Goal: Complete application form: Complete application form

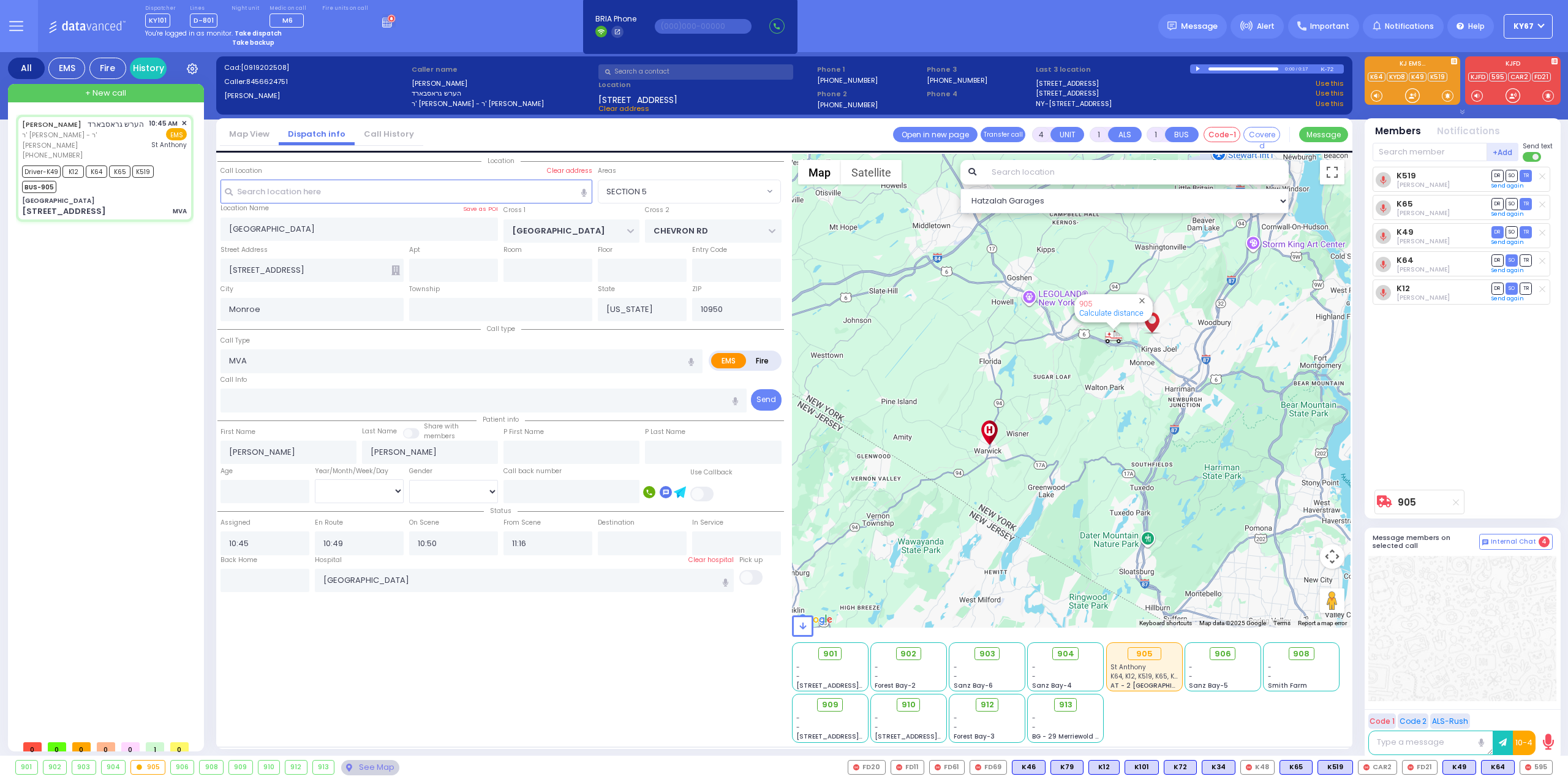
select select "SECTION 5"
select select
type input "6"
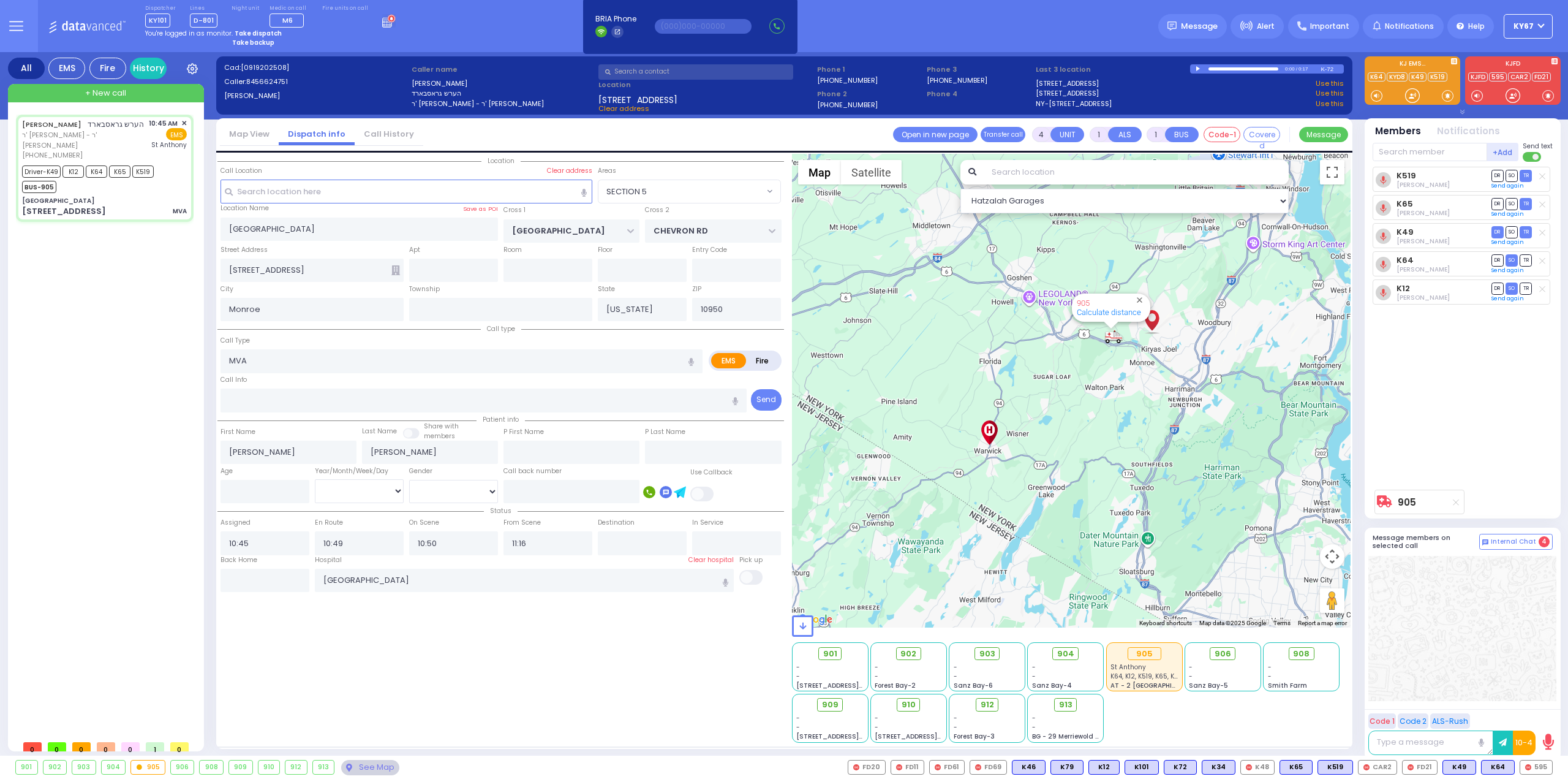
select select
radio input "true"
type input "Unknown"
select select "Year"
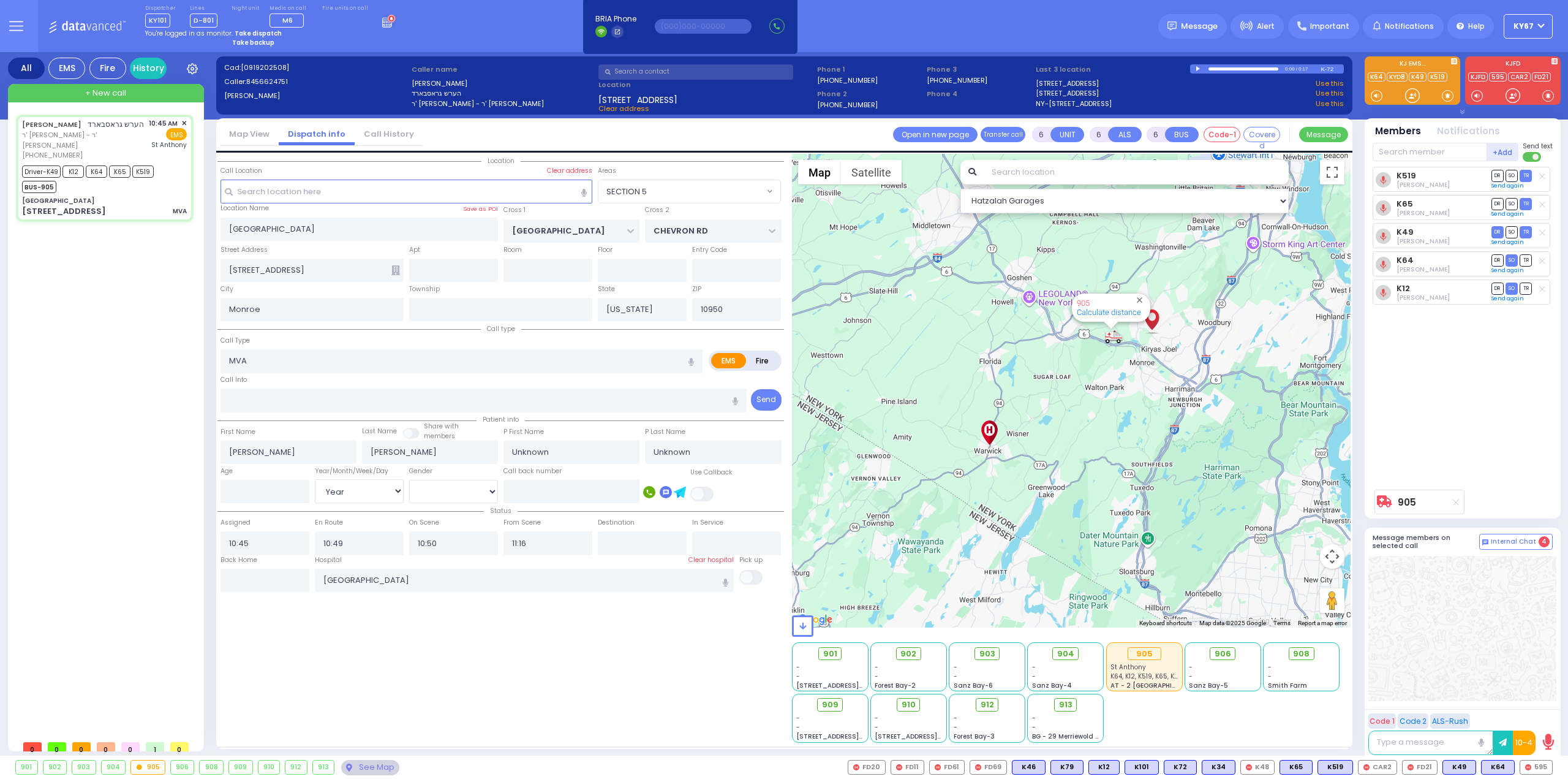
select select "SECTION 5"
select select "Hatzalah Garages"
select select
radio input "true"
select select "Year"
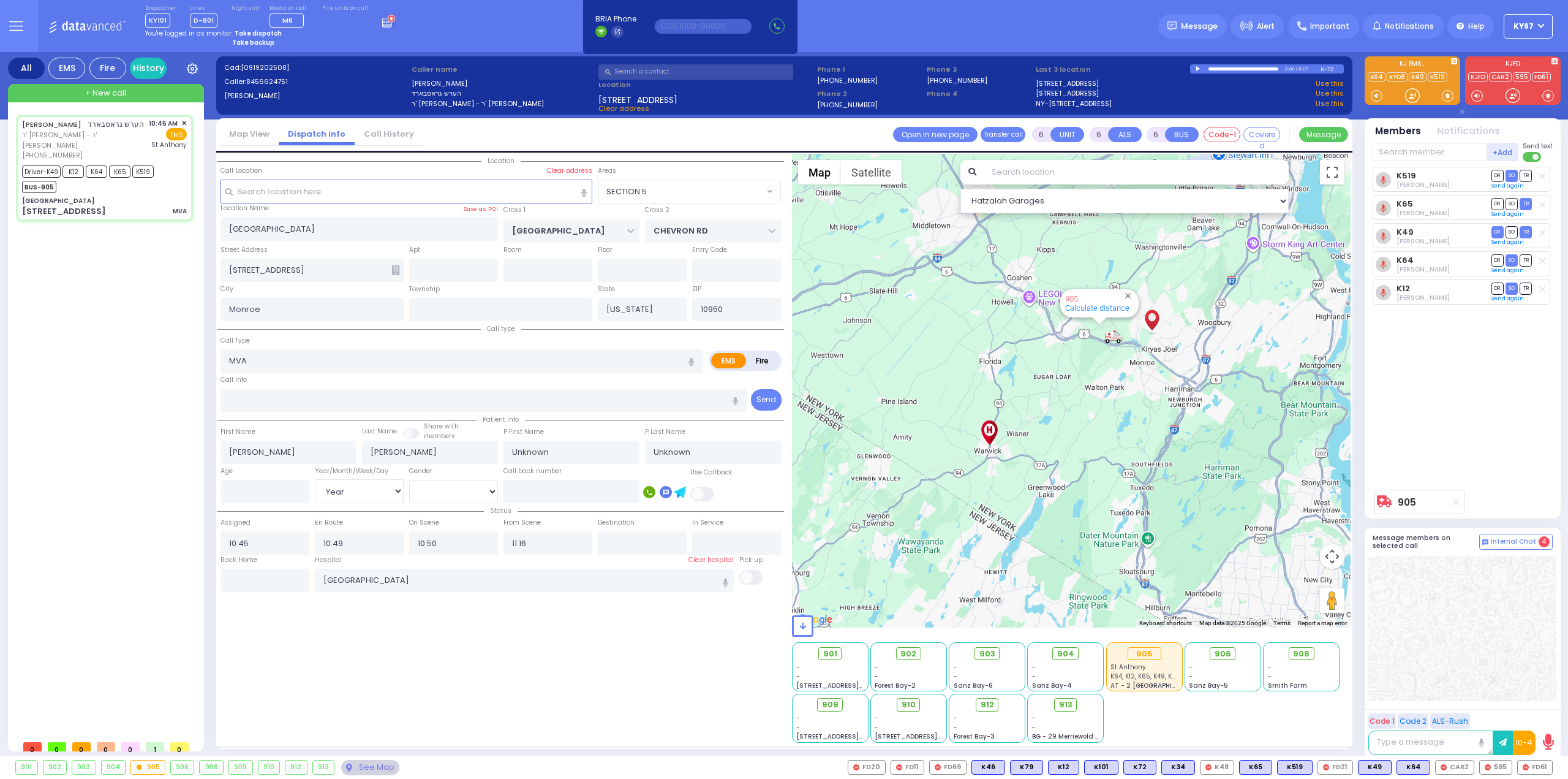
select select "SECTION 5"
select select "Hatzalah Garages"
select select
radio input "true"
type input "Idy"
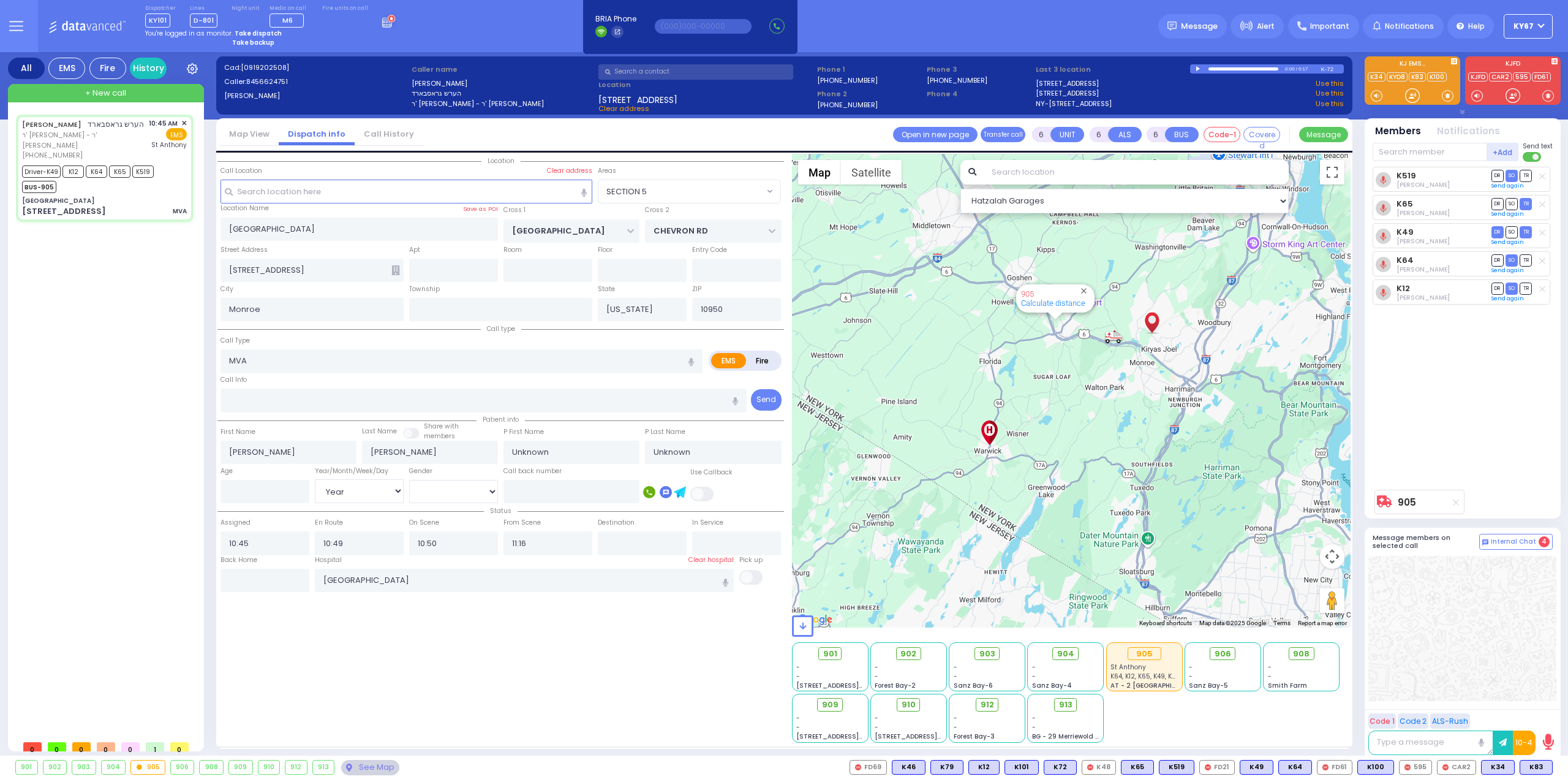
type input "[PERSON_NAME]"
type input "29"
select select "Year"
select select "[DEMOGRAPHIC_DATA]"
select select
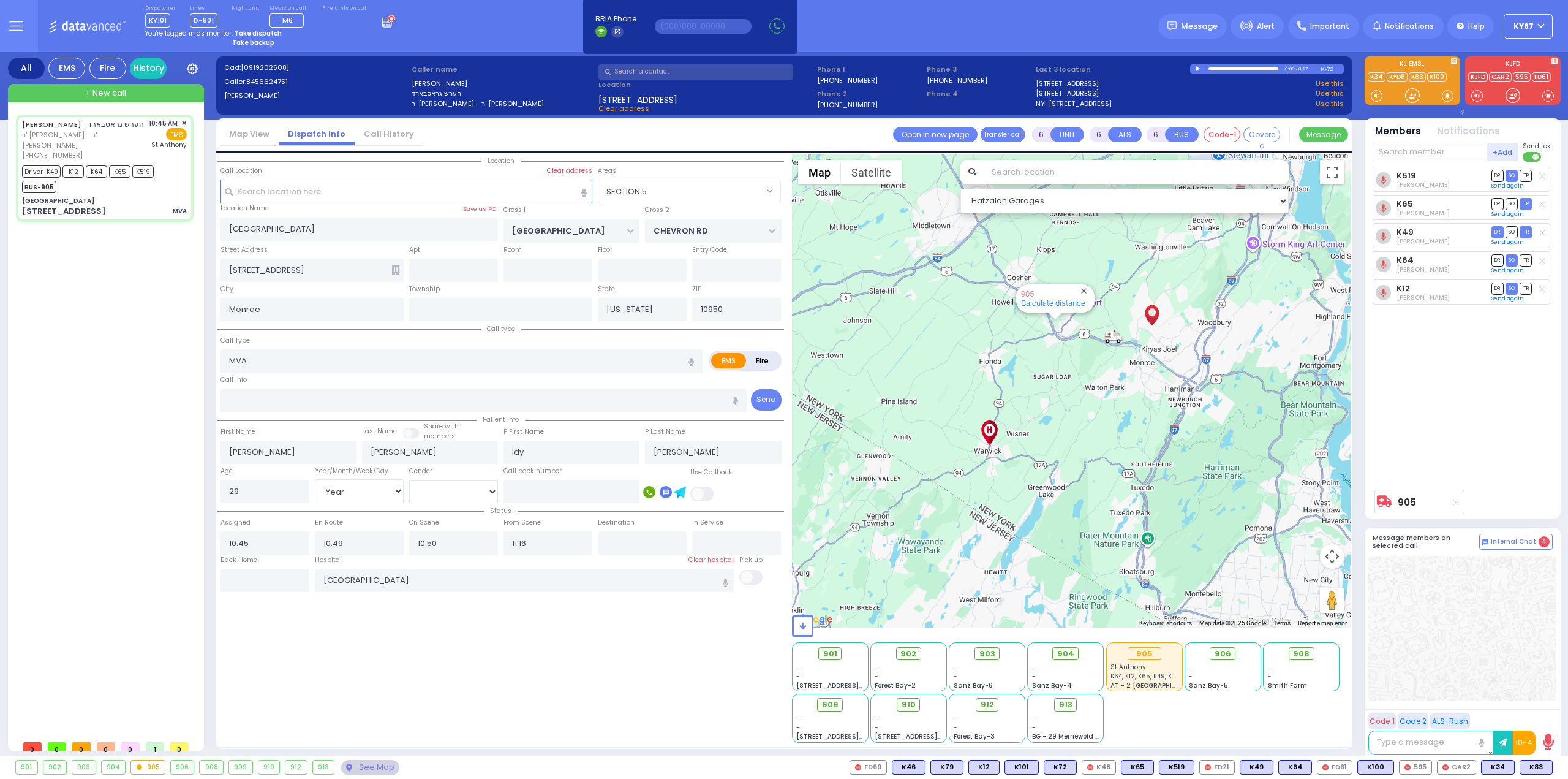
radio input "true"
select select "Year"
select select "[DEMOGRAPHIC_DATA]"
select select "SECTION 5"
select select "Hatzalah Garages"
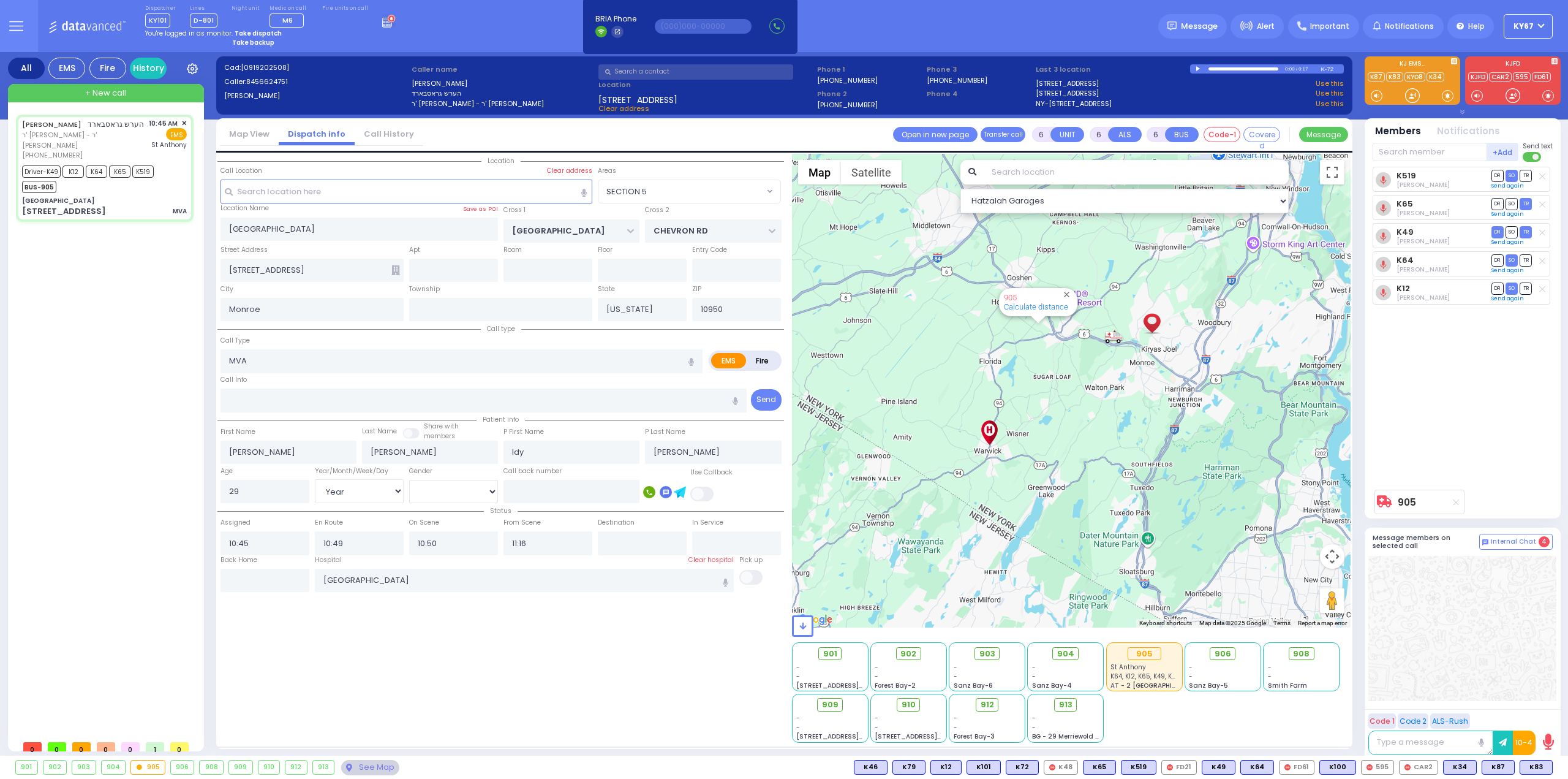
select select
radio input "true"
select select "Year"
select select "[DEMOGRAPHIC_DATA]"
radio input "true"
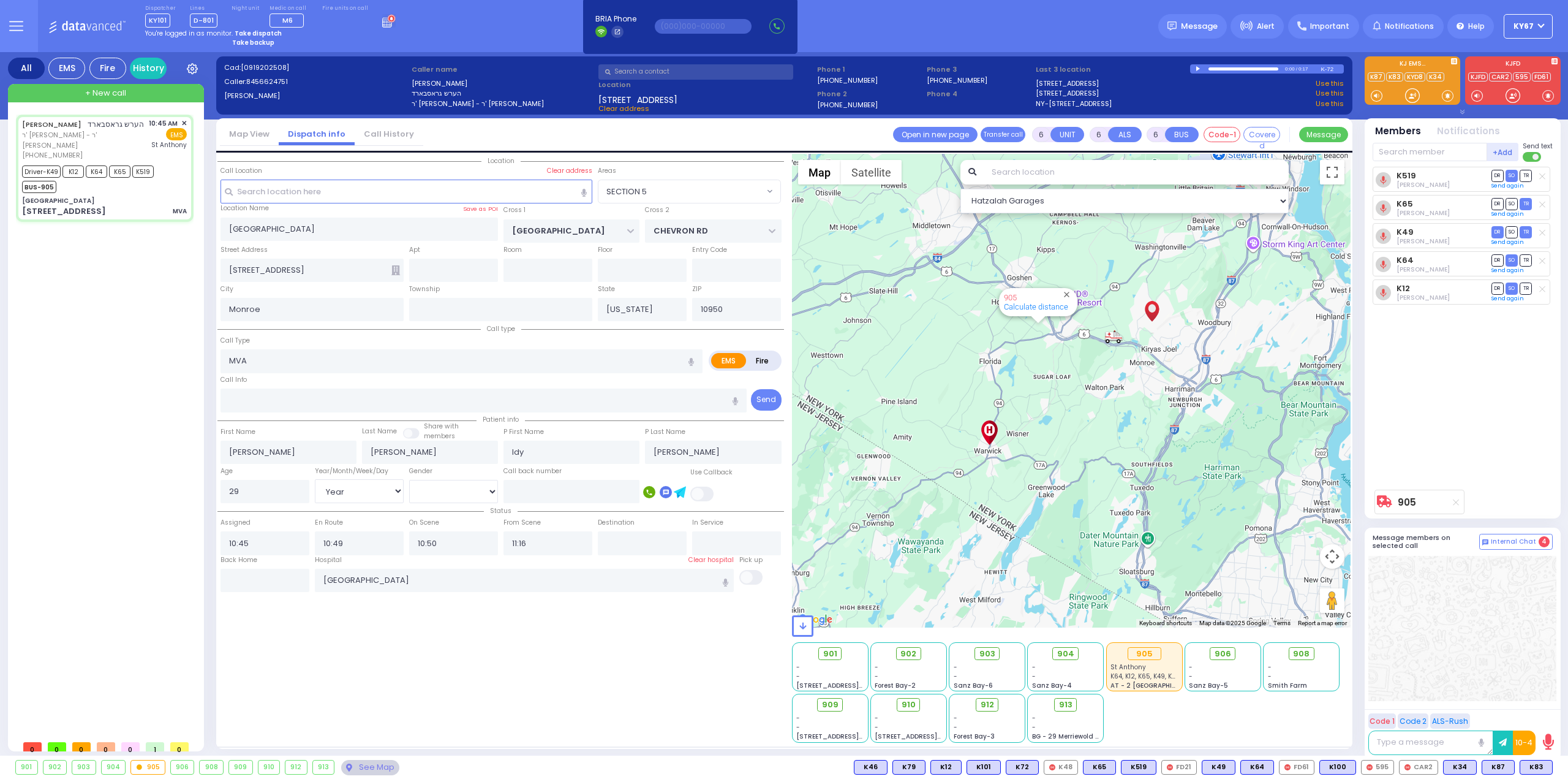
select select "Year"
select select "[DEMOGRAPHIC_DATA]"
radio input "true"
select select "Year"
select select "[DEMOGRAPHIC_DATA]"
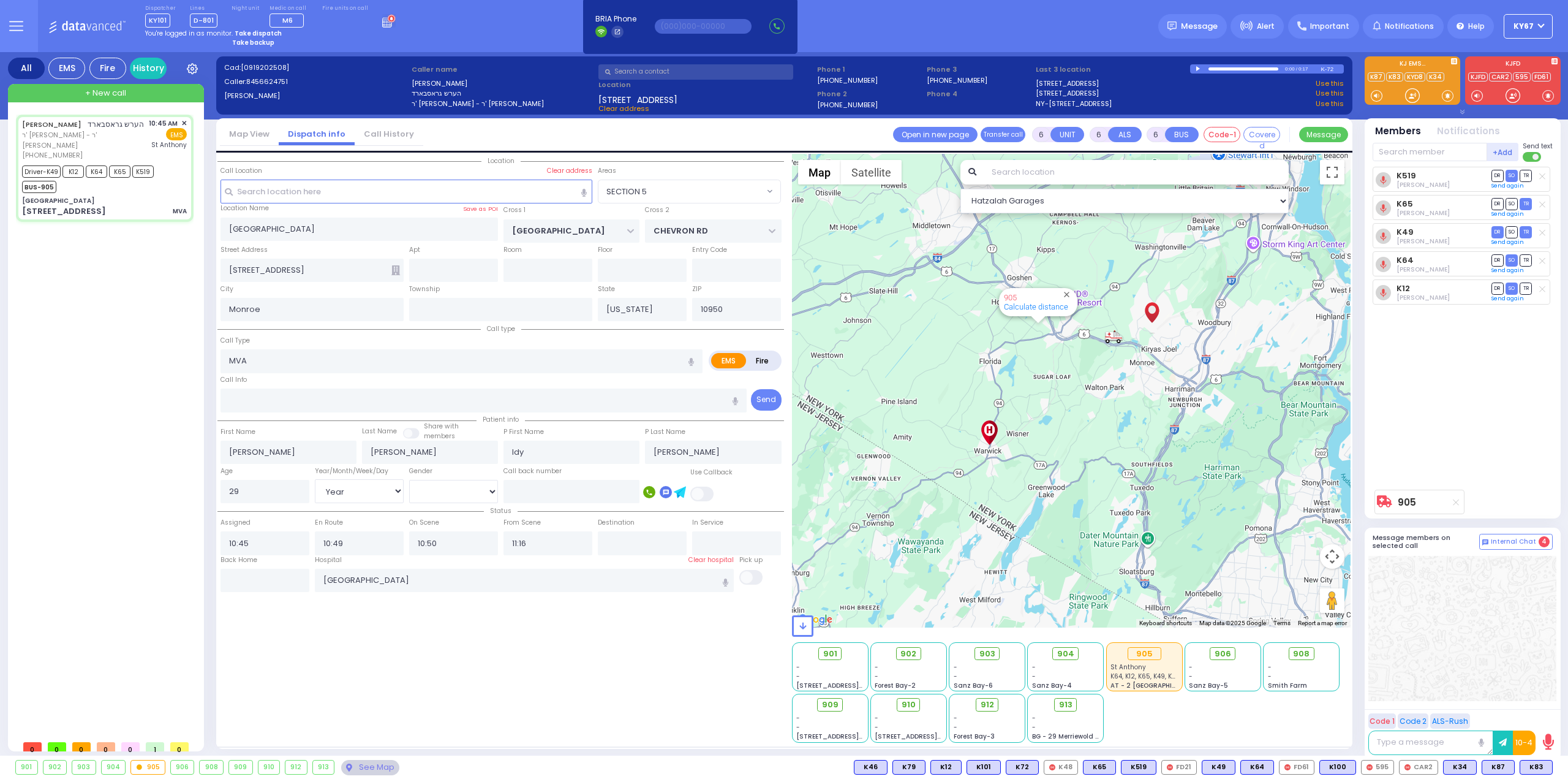
radio input "true"
select select "Year"
select select "[DEMOGRAPHIC_DATA]"
radio input "true"
select select "Year"
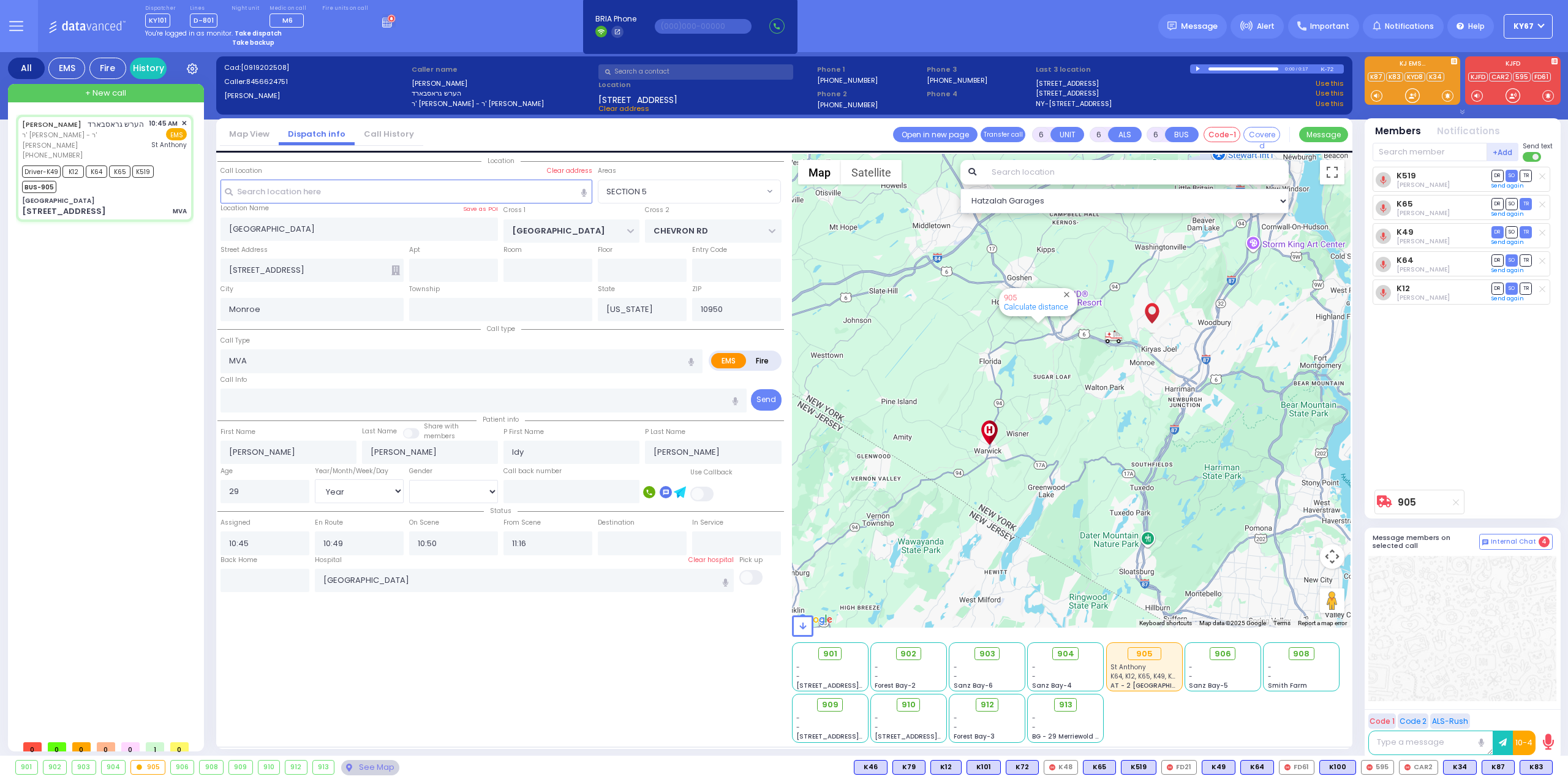
select select "[DEMOGRAPHIC_DATA]"
radio input "true"
select select "Year"
select select "[DEMOGRAPHIC_DATA]"
select select "SECTION 5"
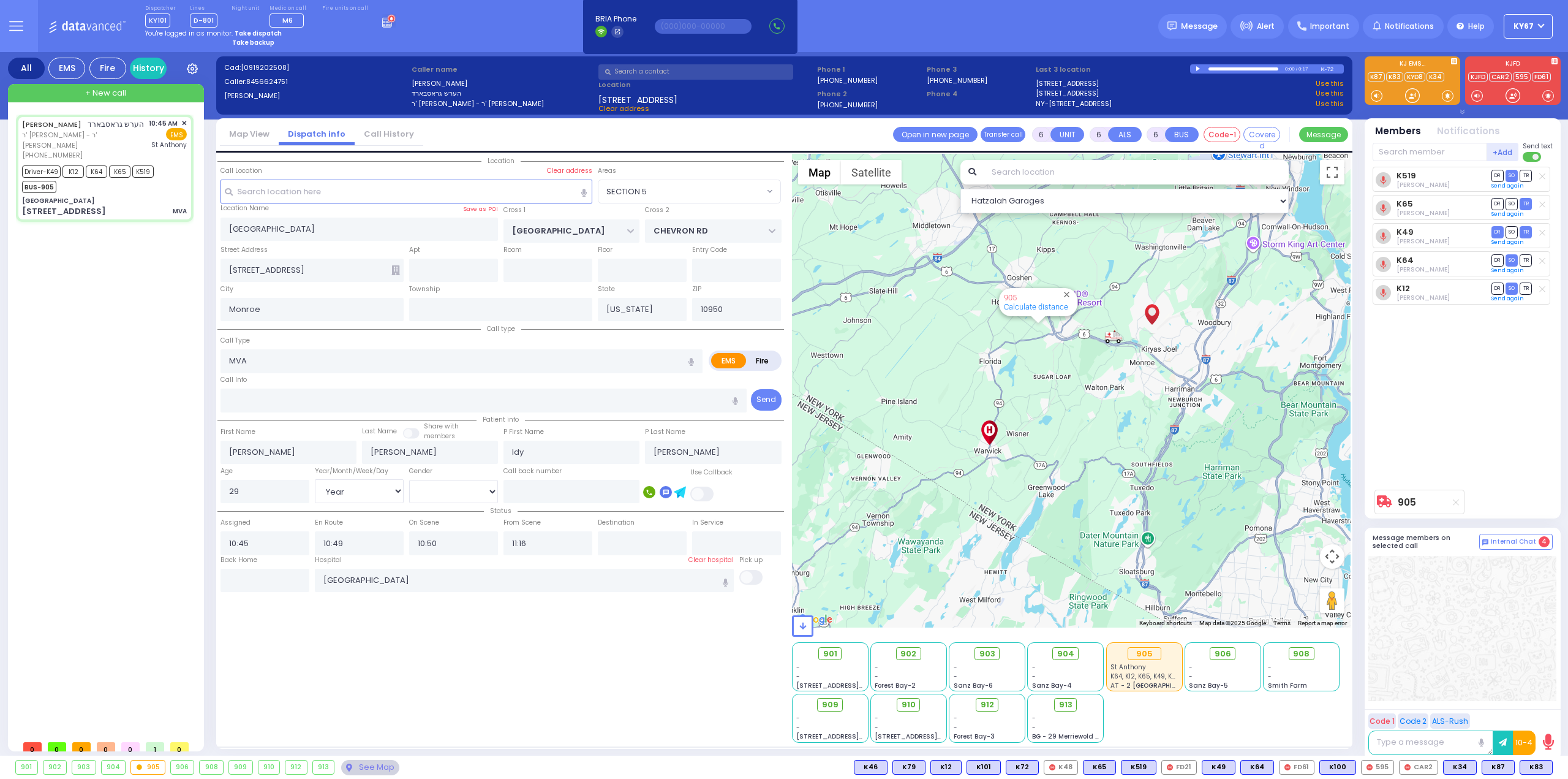
select select "Hatzalah Garages"
select select
radio input "true"
select select "Year"
select select "[DEMOGRAPHIC_DATA]"
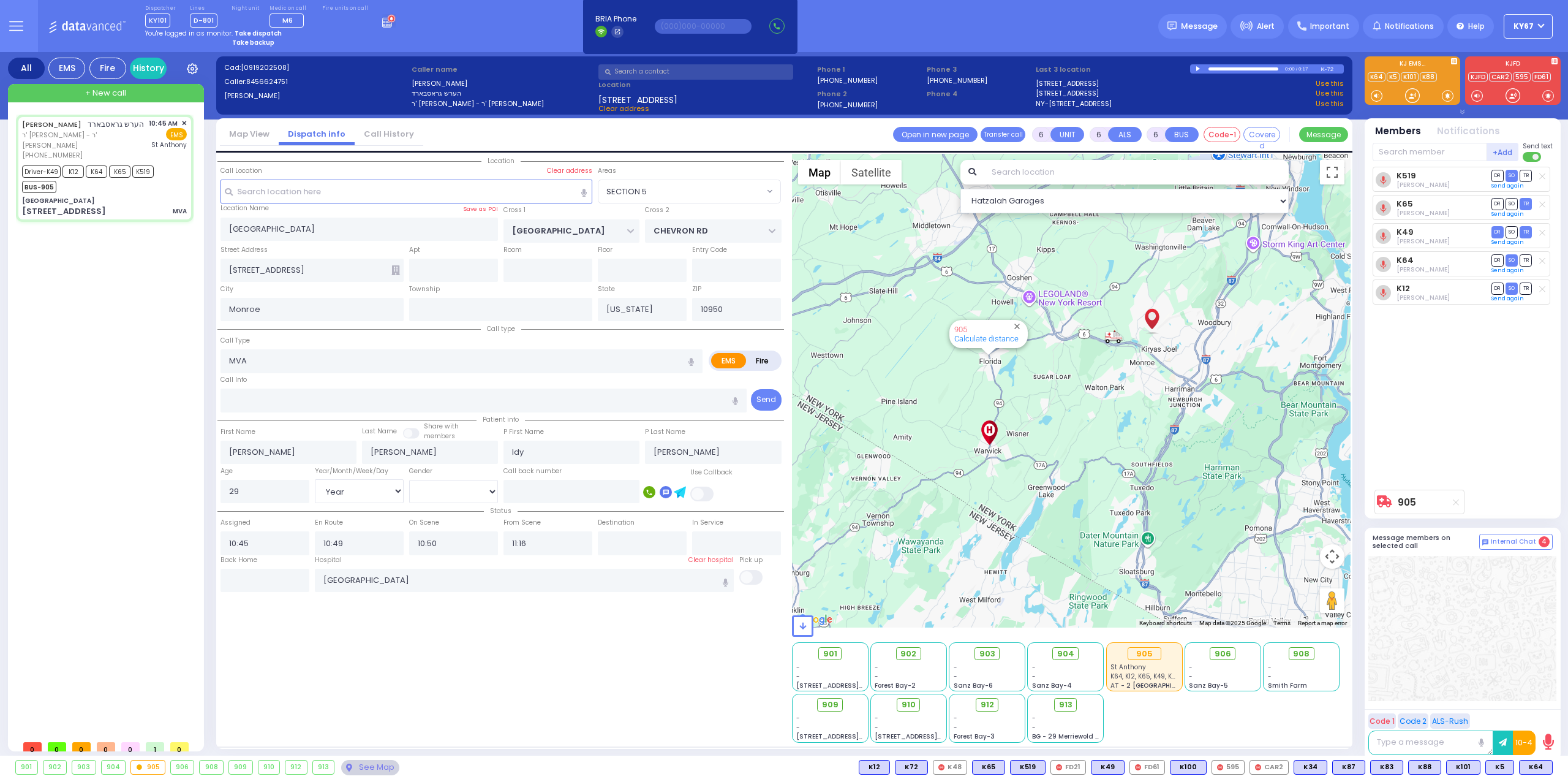
radio input "true"
select select "Year"
select select "[DEMOGRAPHIC_DATA]"
radio input "true"
select select "Year"
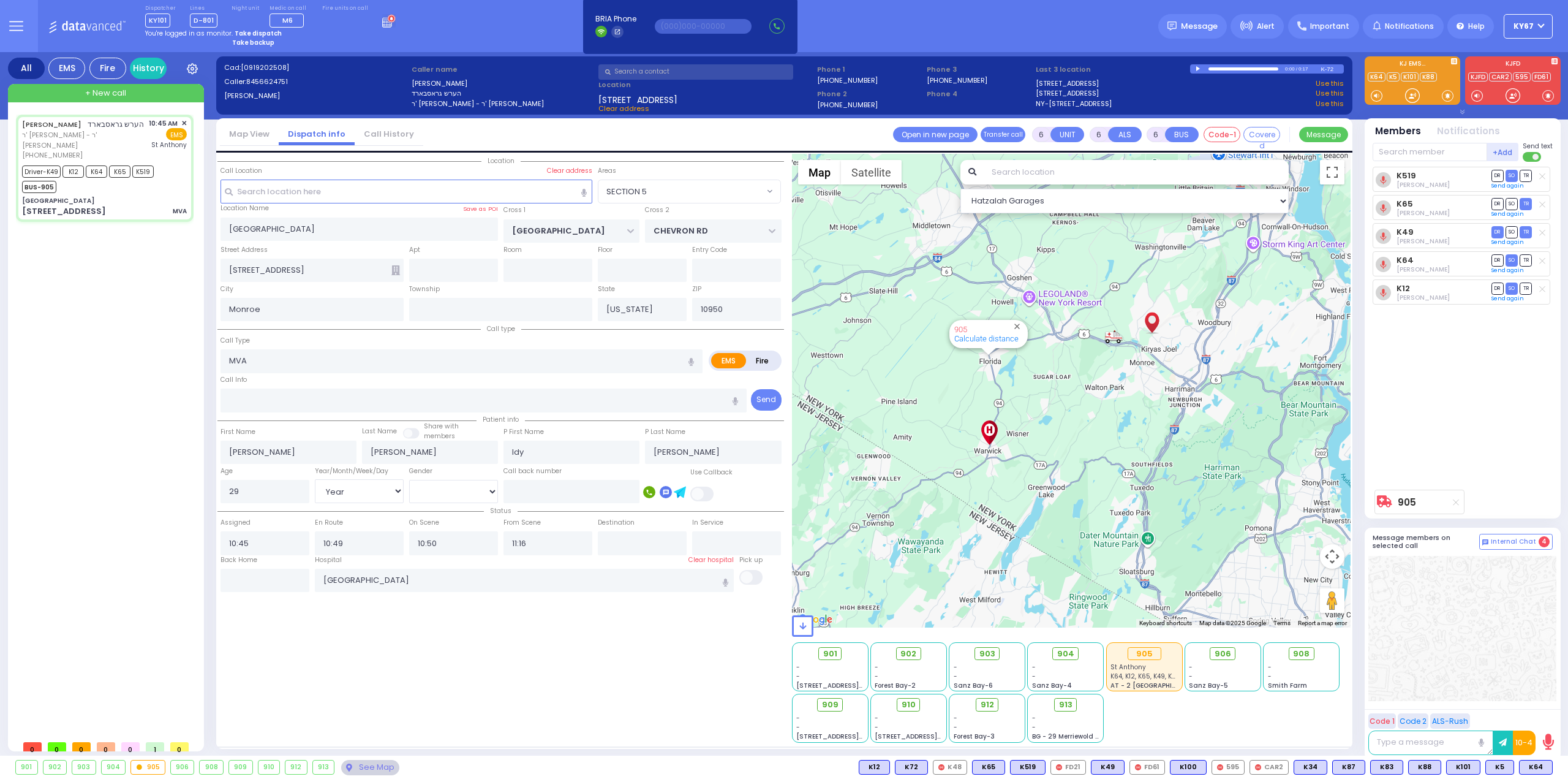
select select "[DEMOGRAPHIC_DATA]"
radio input "true"
select select "Year"
select select "[DEMOGRAPHIC_DATA]"
select select "SECTION 5"
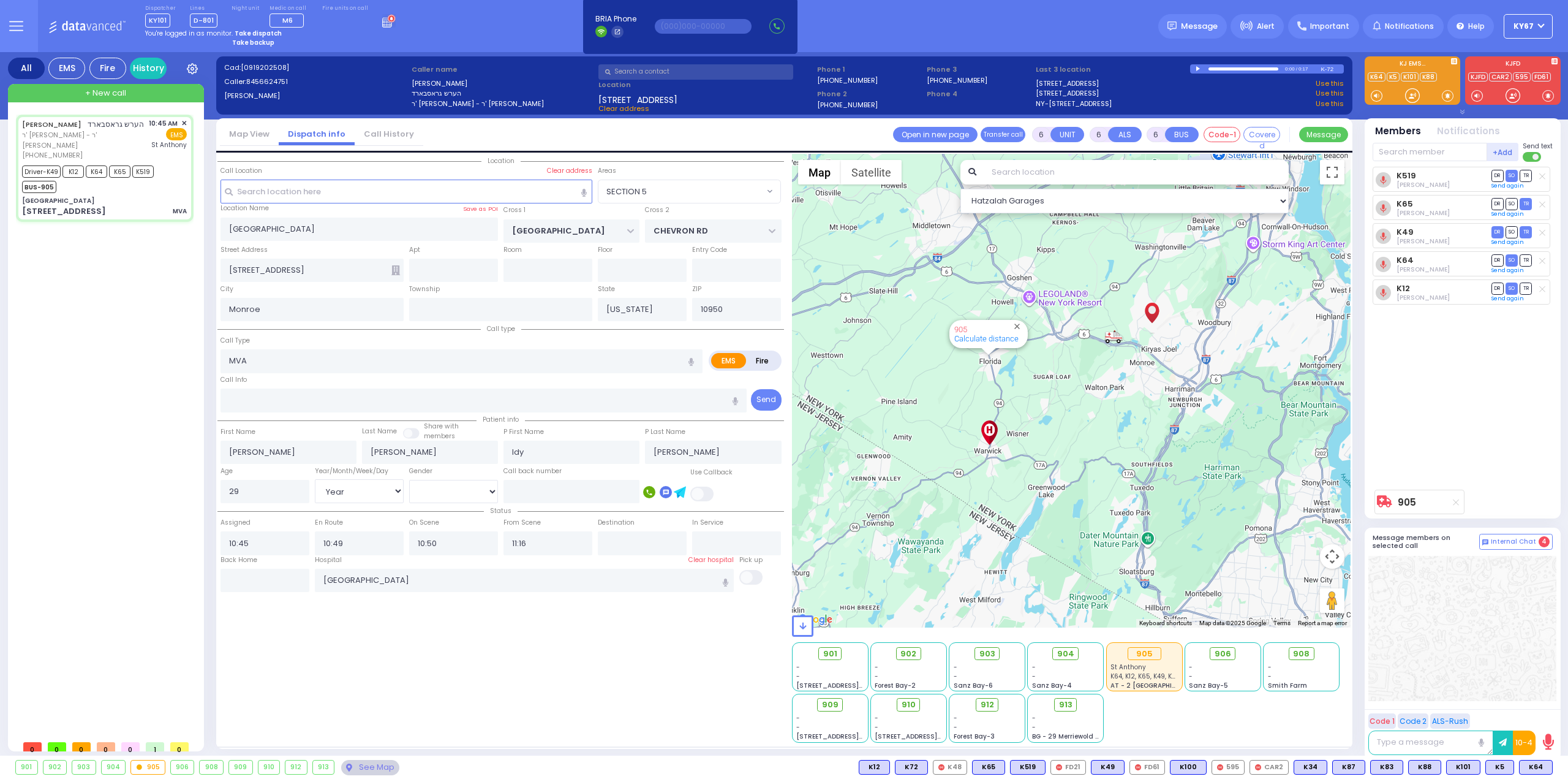
select select "Hatzalah Garages"
select select
radio input "true"
select select "Year"
select select "[DEMOGRAPHIC_DATA]"
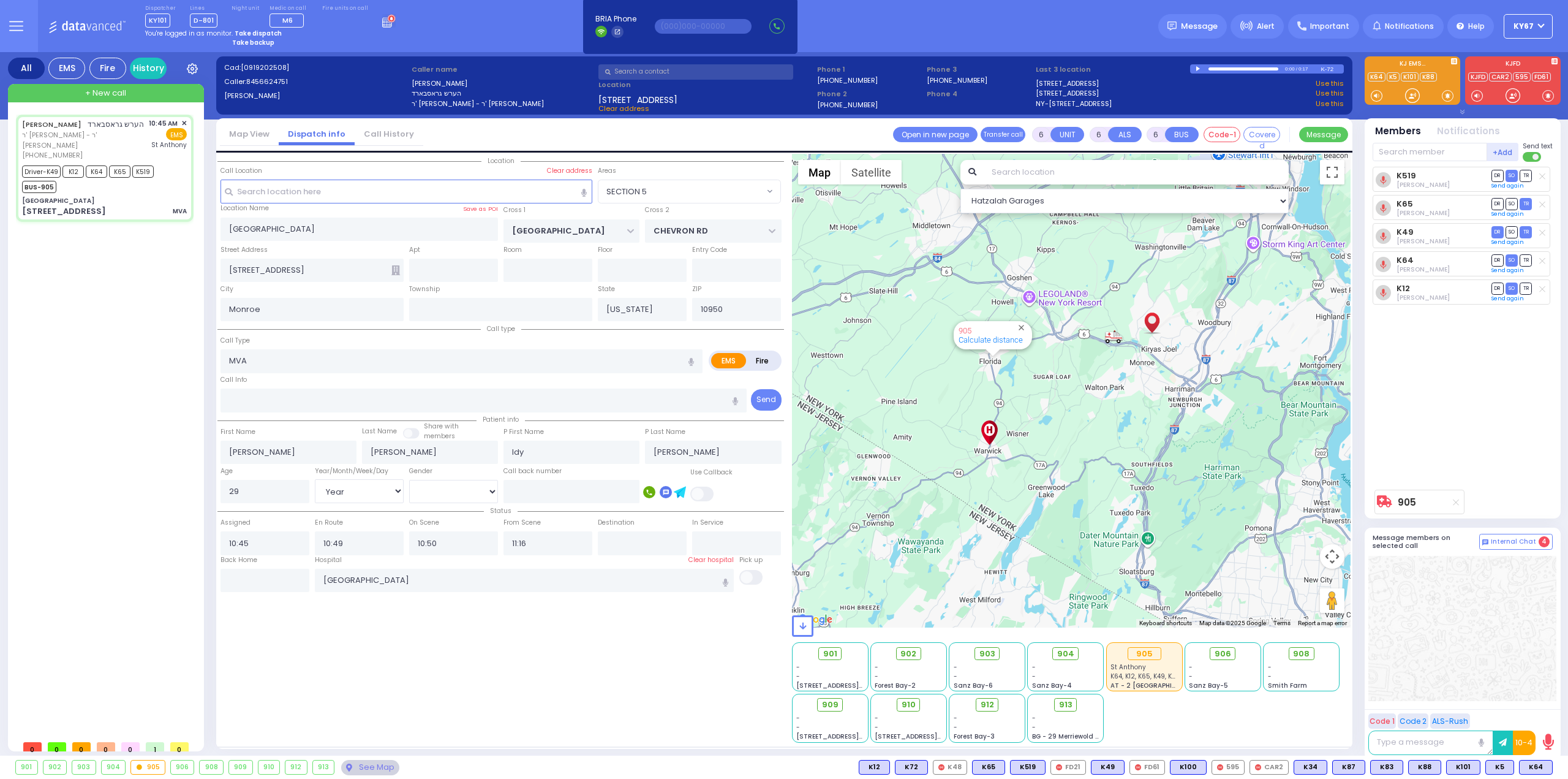
select select "SECTION 5"
select select "Hatzalah Garages"
select select
radio input "true"
select select "Year"
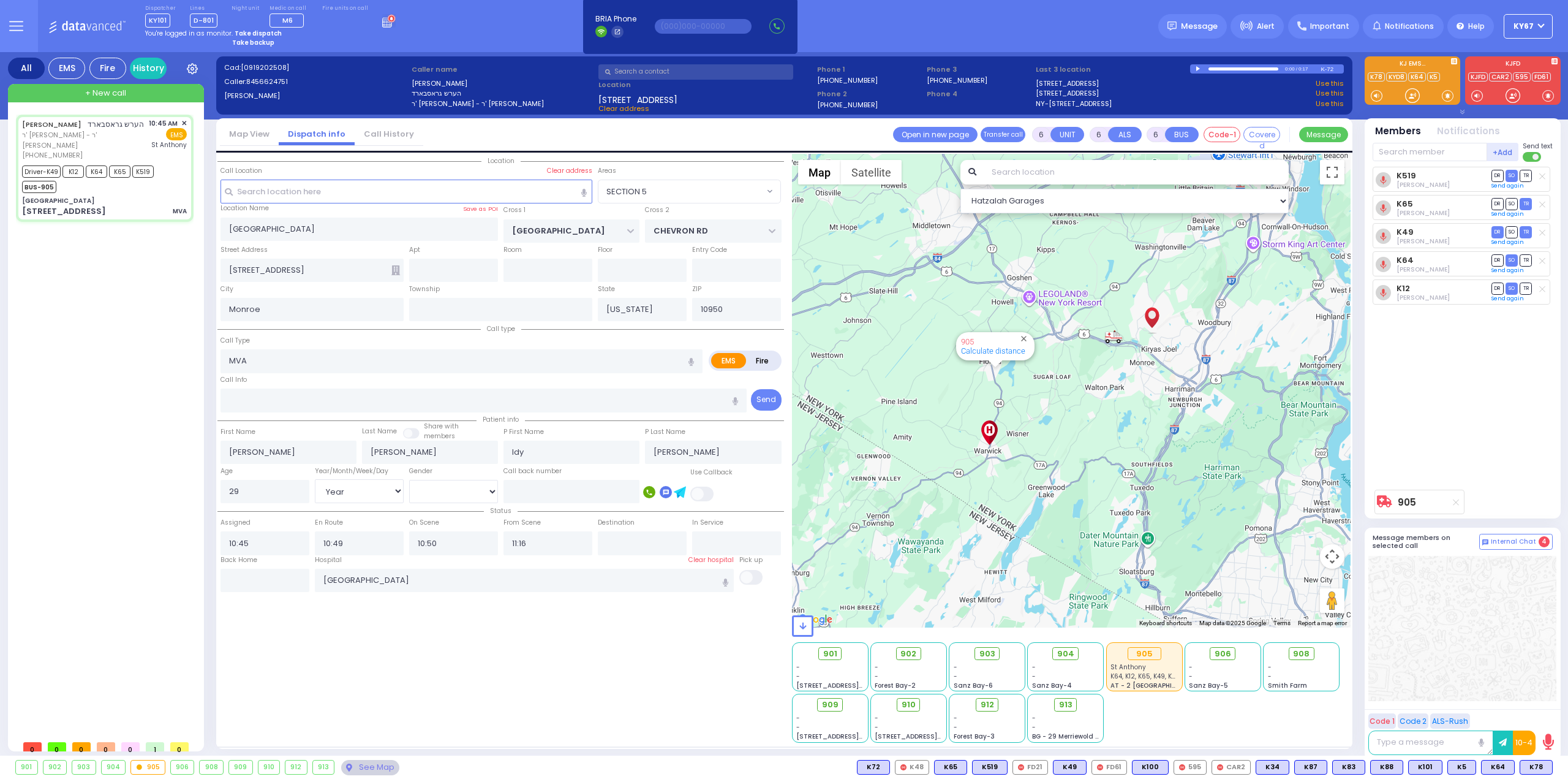
select select "[DEMOGRAPHIC_DATA]"
radio input "true"
select select "Year"
select select "[DEMOGRAPHIC_DATA]"
radio input "true"
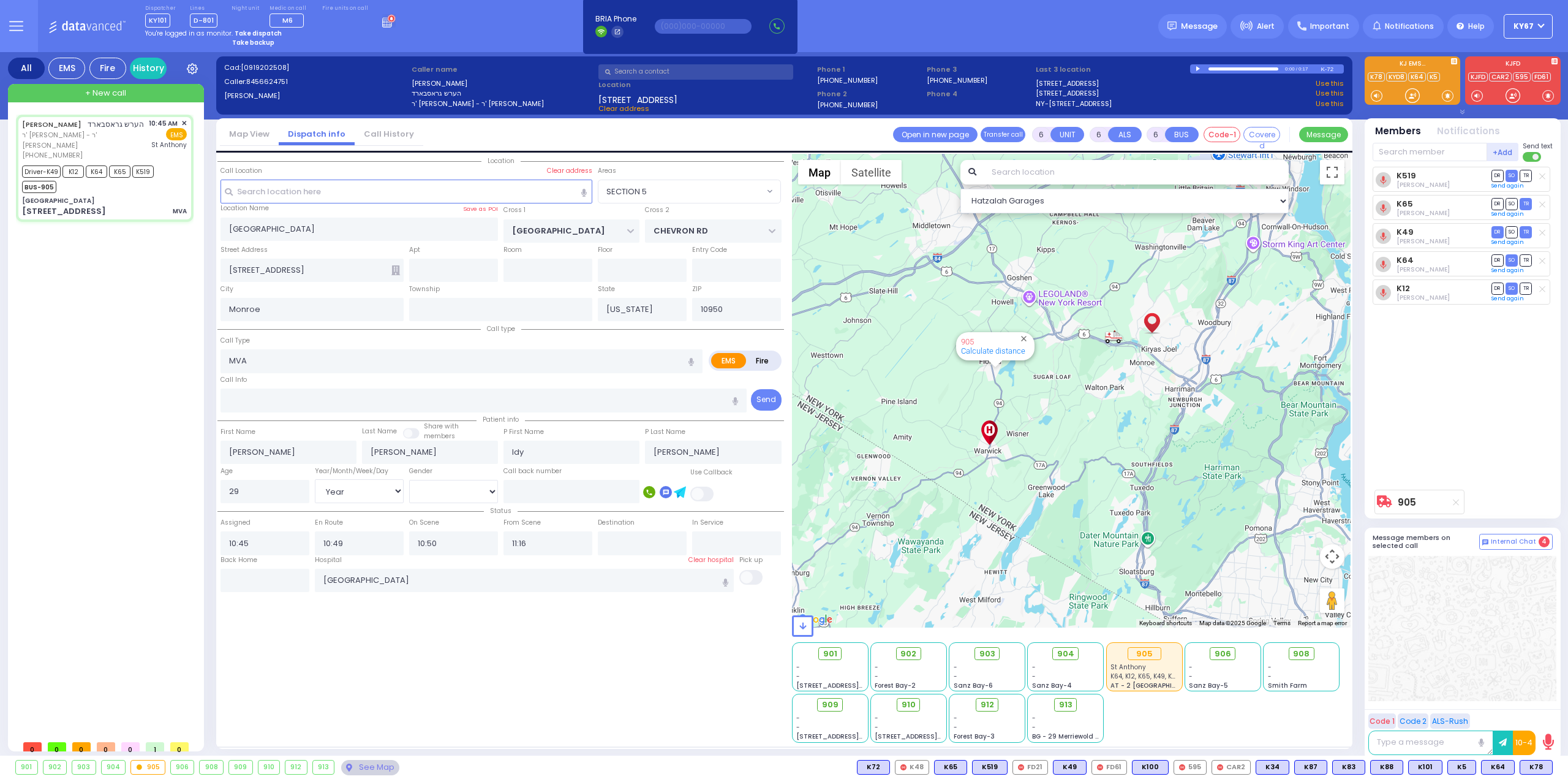
select select "Year"
select select "[DEMOGRAPHIC_DATA]"
select select "SECTION 5"
select select "Hatzalah Garages"
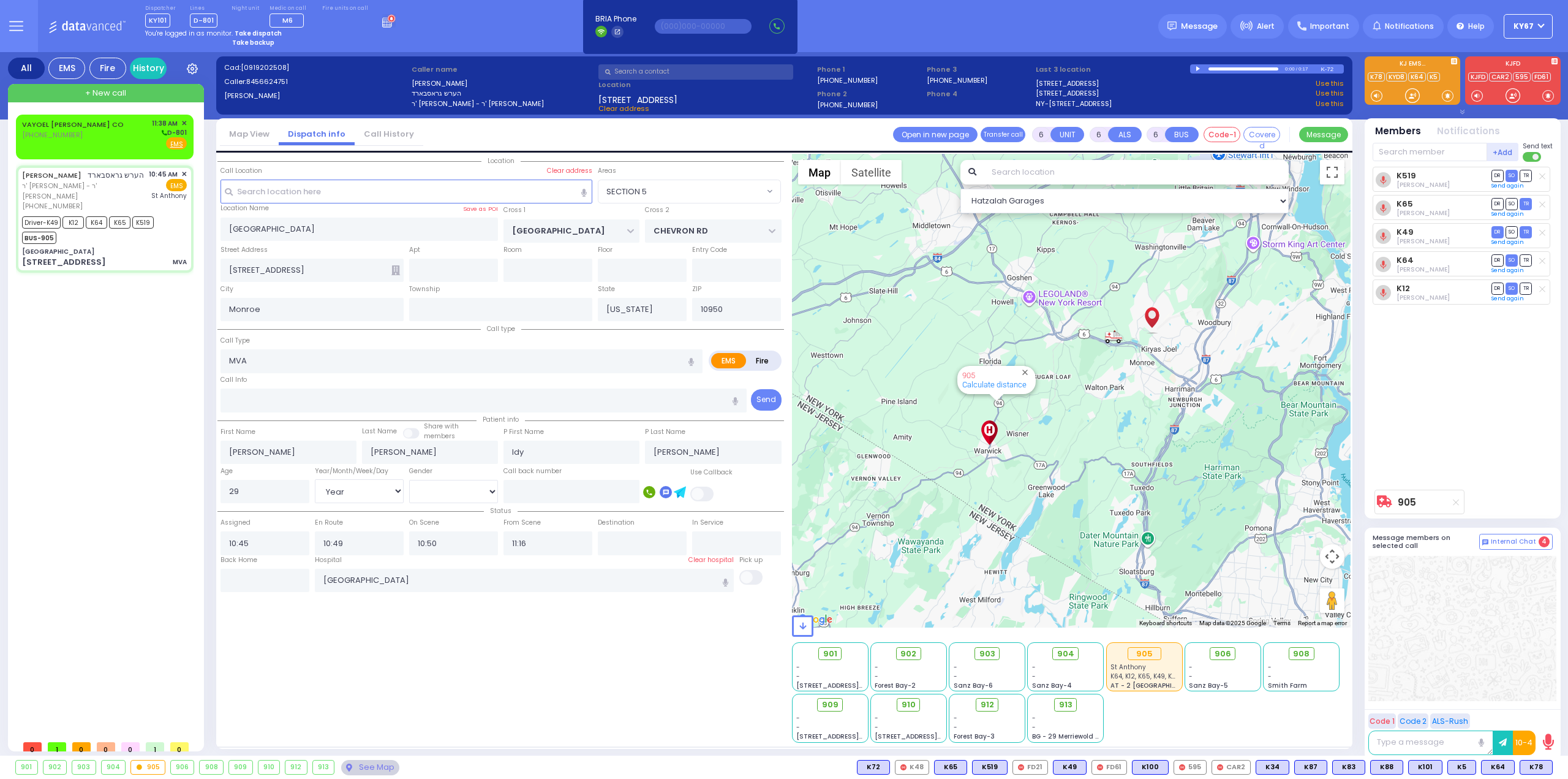
select select
radio input "true"
select select "Year"
select select "[DEMOGRAPHIC_DATA]"
radio input "true"
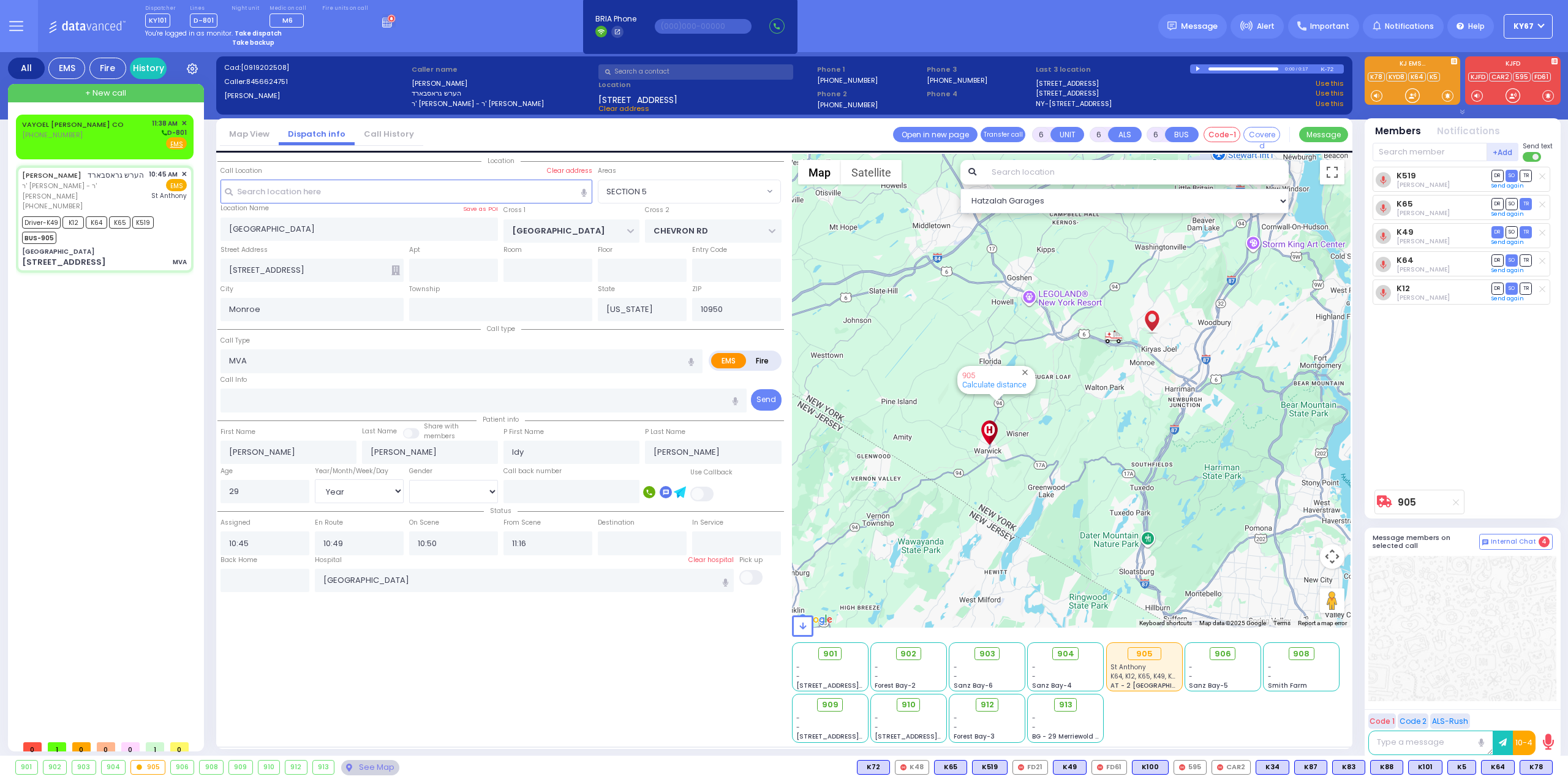
select select "Year"
select select "[DEMOGRAPHIC_DATA]"
select select "SECTION 5"
select select "Hatzalah Garages"
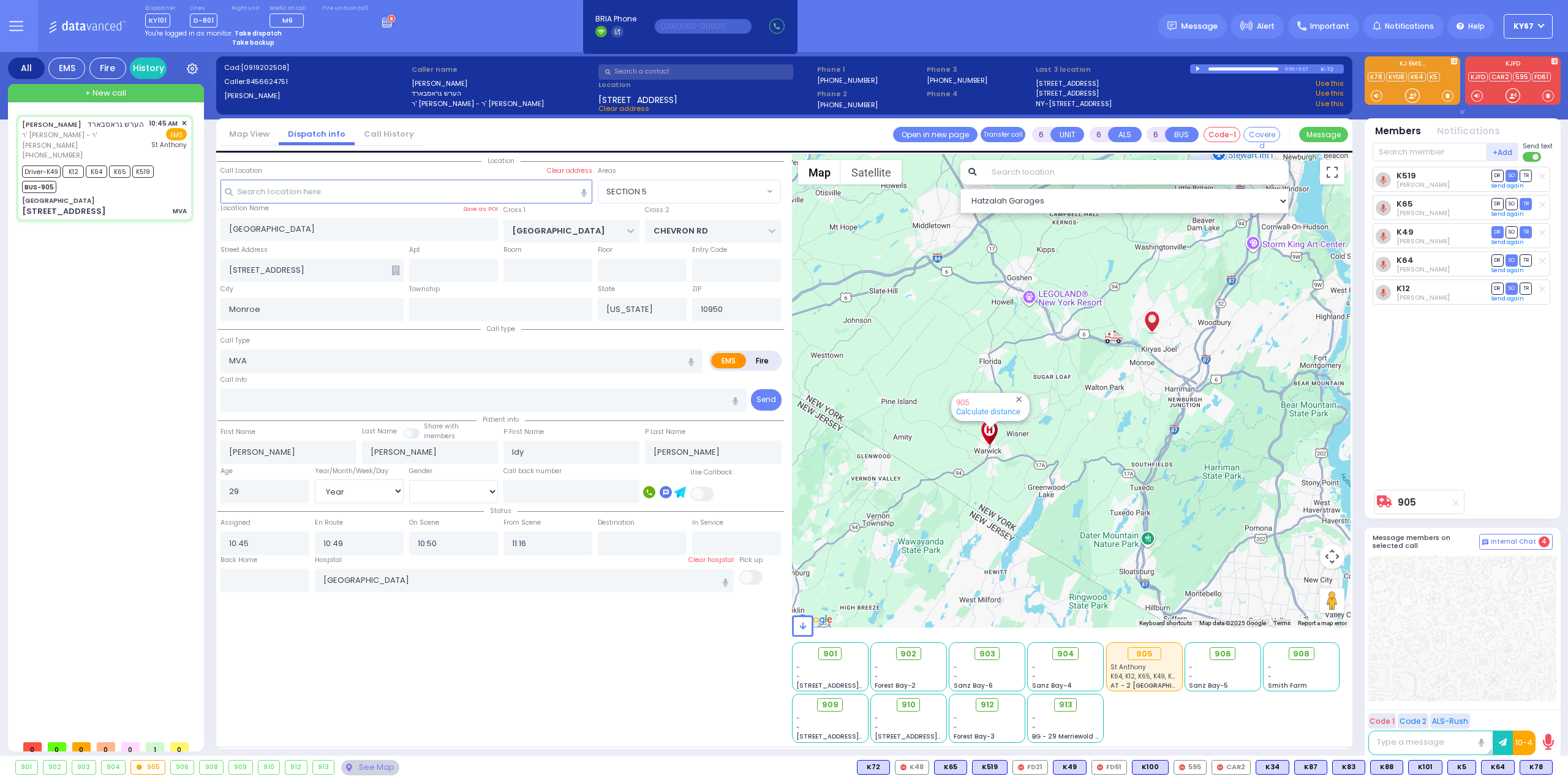
select select
radio input "true"
select select "Year"
select select "[DEMOGRAPHIC_DATA]"
select select "SECTION 5"
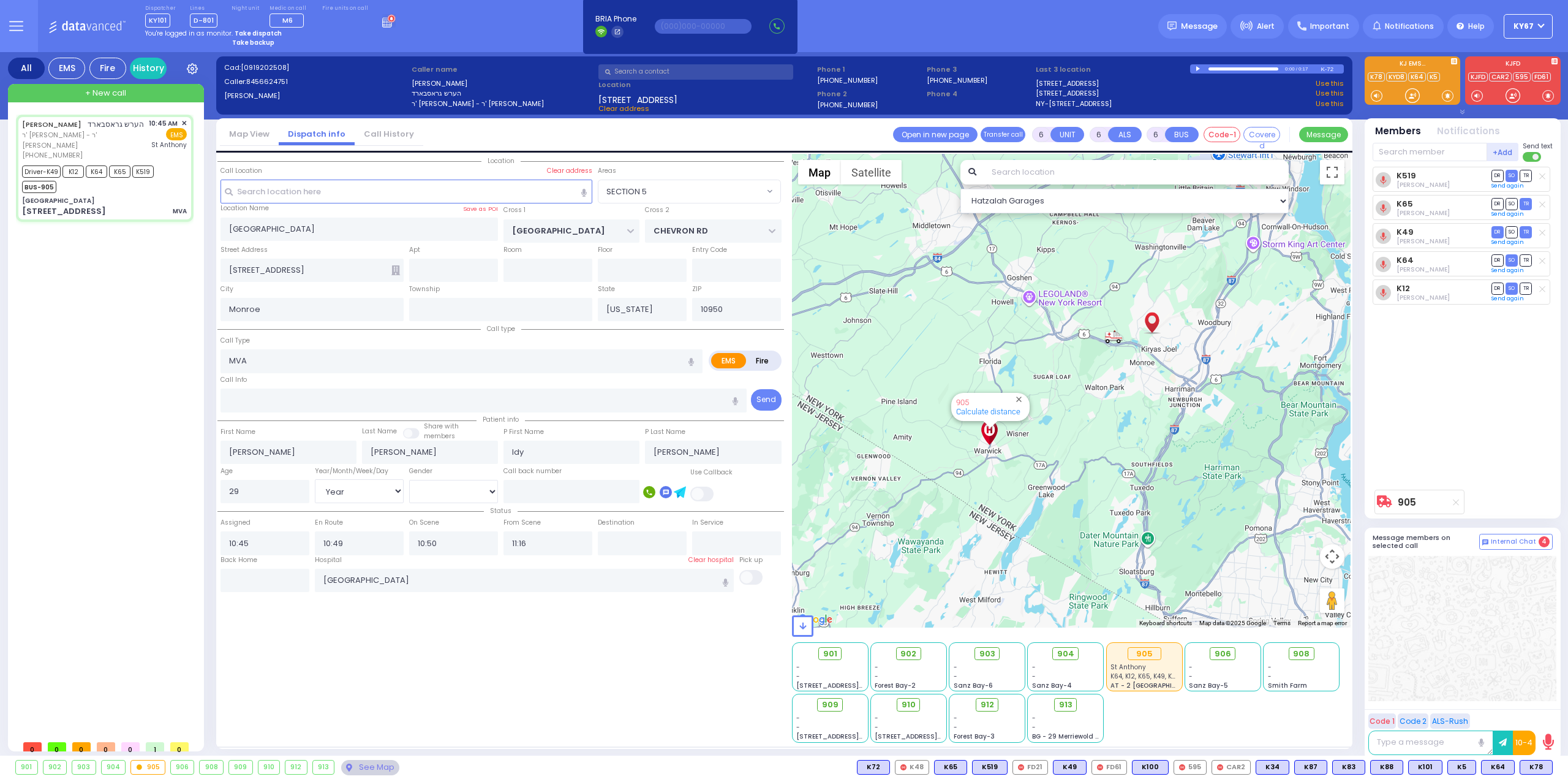
select select "Hatzalah Garages"
select select
radio input "true"
select select "Year"
select select "[DEMOGRAPHIC_DATA]"
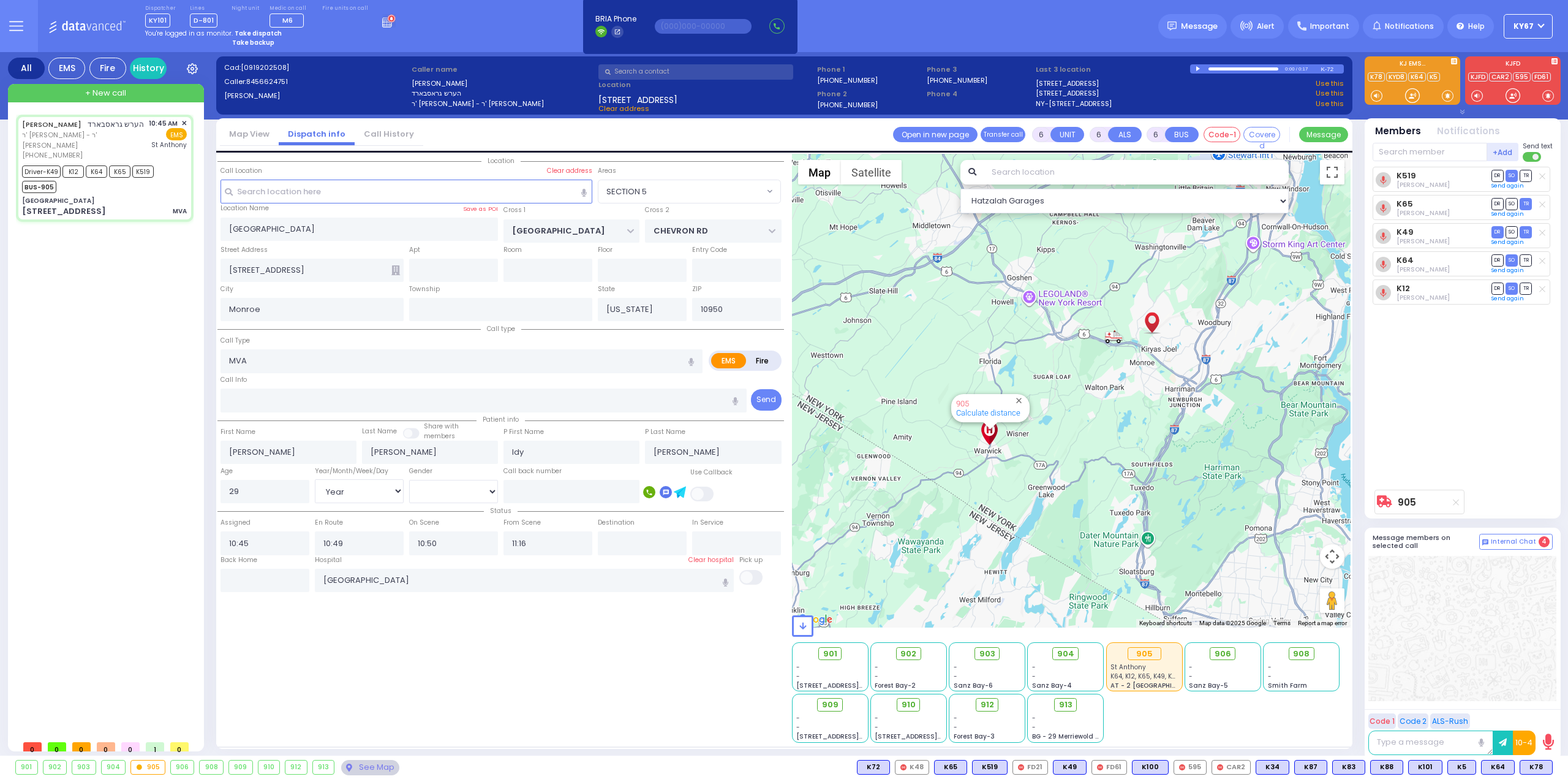
radio input "true"
select select "Year"
select select "[DEMOGRAPHIC_DATA]"
select select "SECTION 5"
select select "Hatzalah Garages"
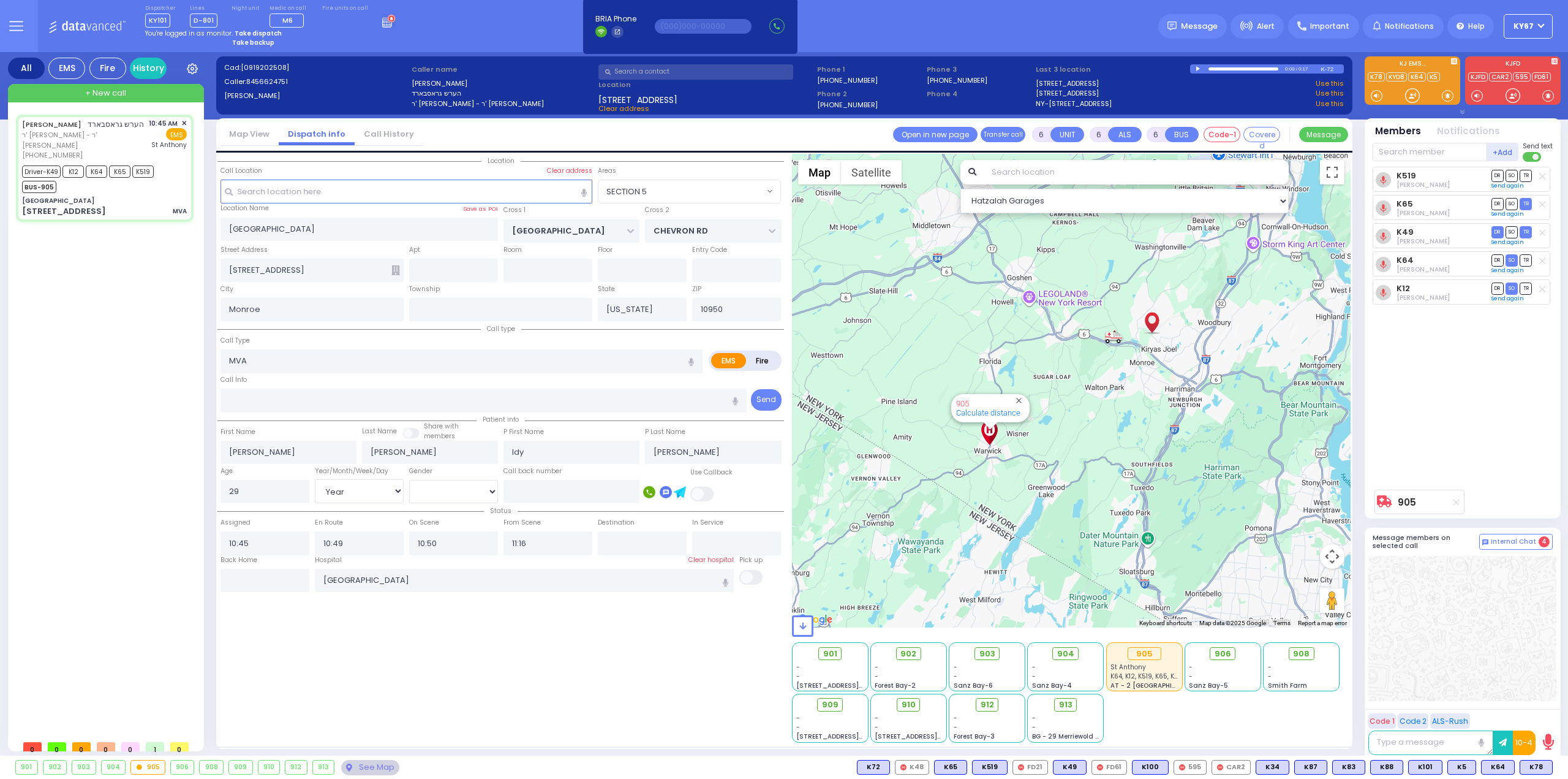
select select
radio input "true"
select select "Year"
select select "[DEMOGRAPHIC_DATA]"
radio input "true"
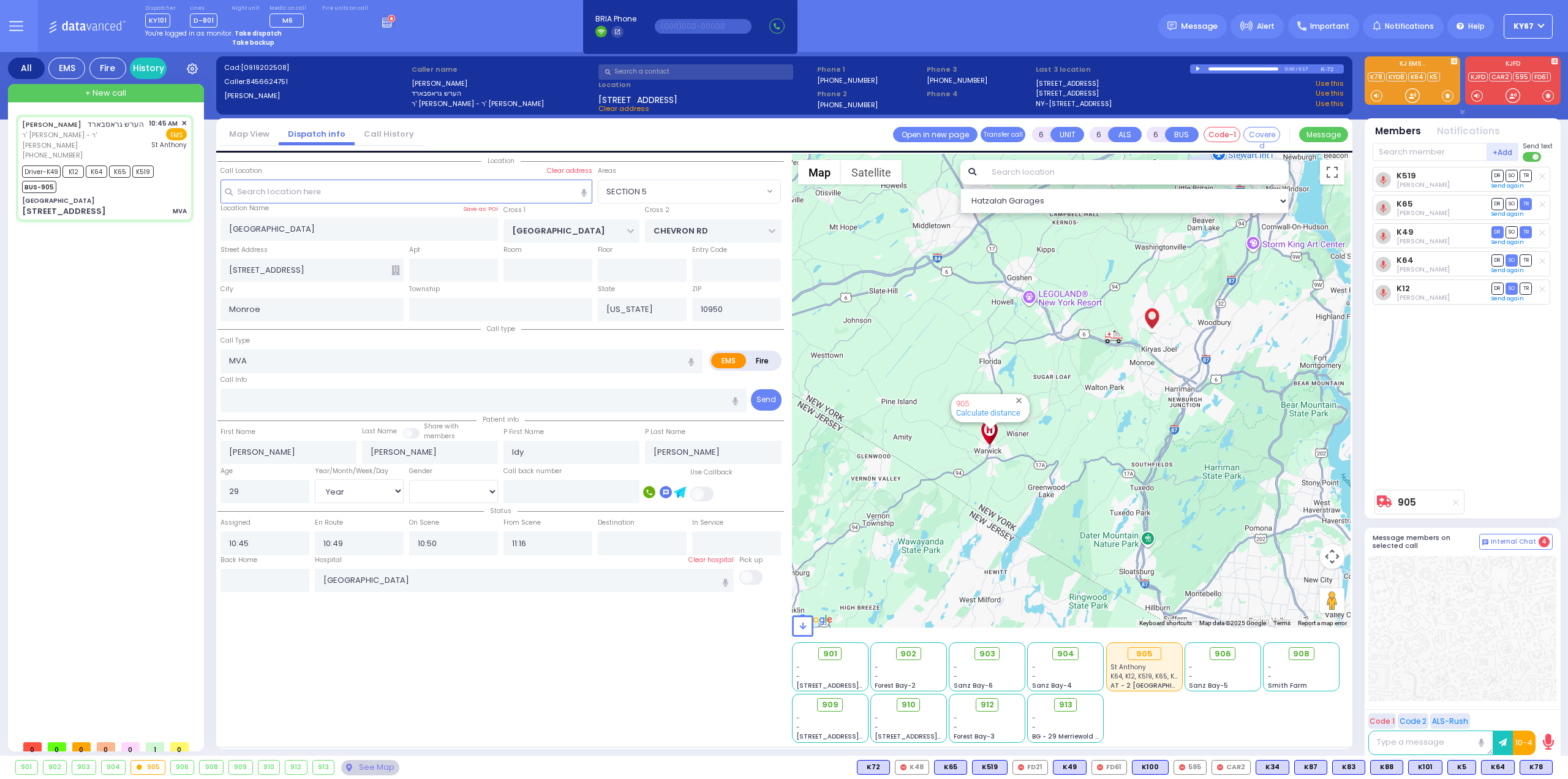
select select "Year"
select select "[DEMOGRAPHIC_DATA]"
radio input "true"
select select "Year"
select select "[DEMOGRAPHIC_DATA]"
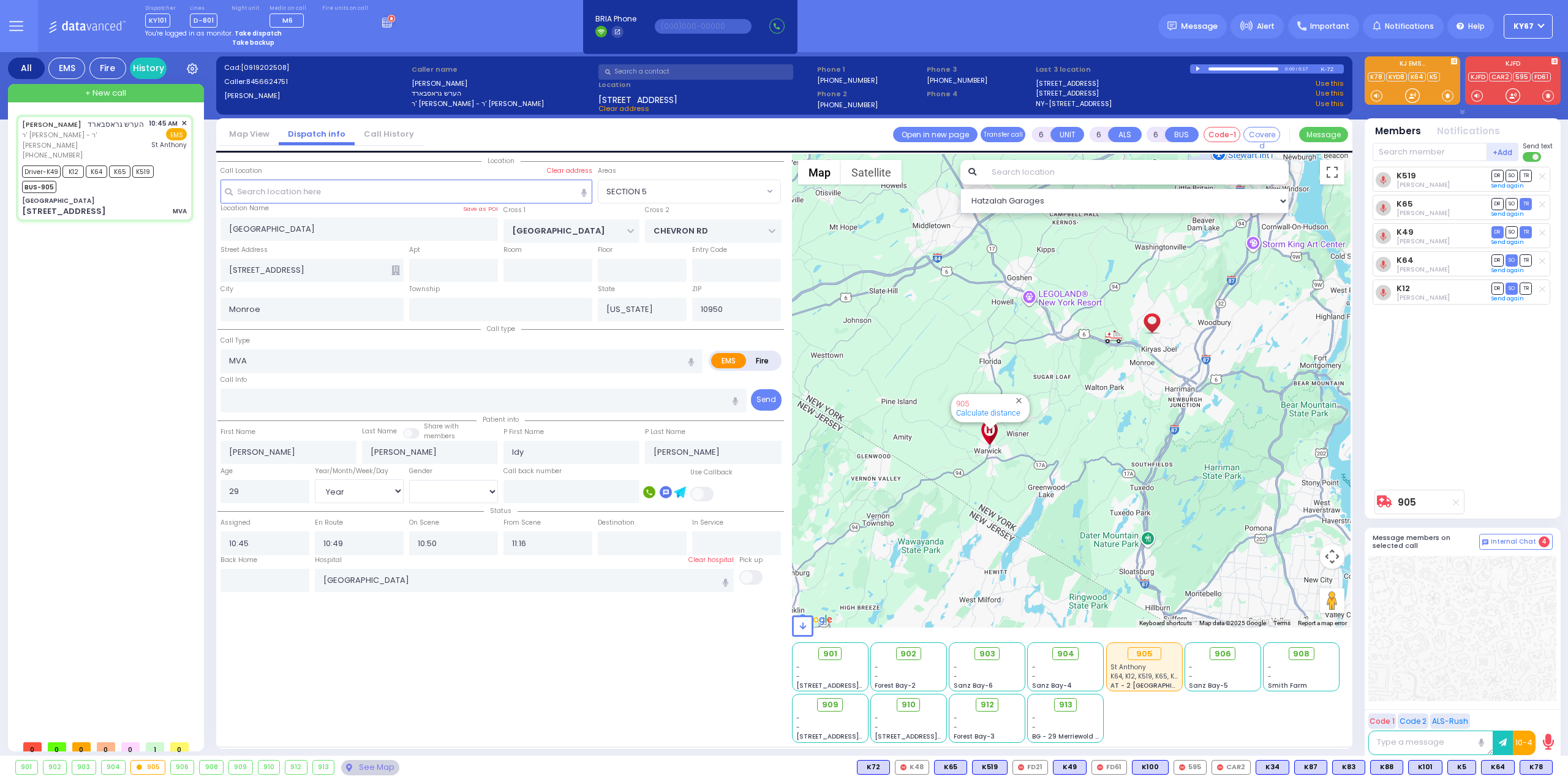
radio input "true"
select select "Year"
select select "[DEMOGRAPHIC_DATA]"
select select "SECTION 5"
select select "Hatzalah Garages"
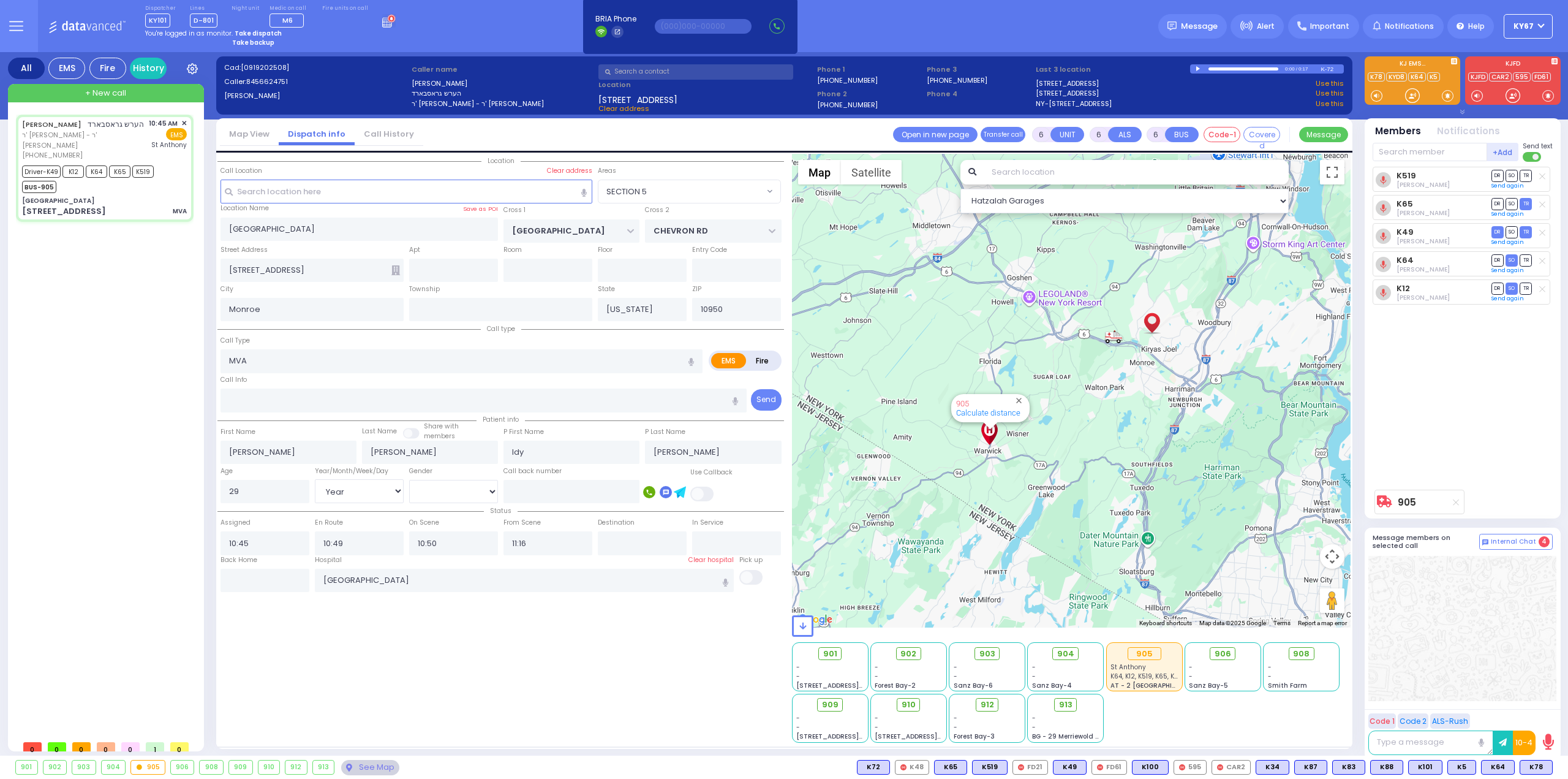
select select
radio input "true"
select select "Year"
select select "[DEMOGRAPHIC_DATA]"
select select
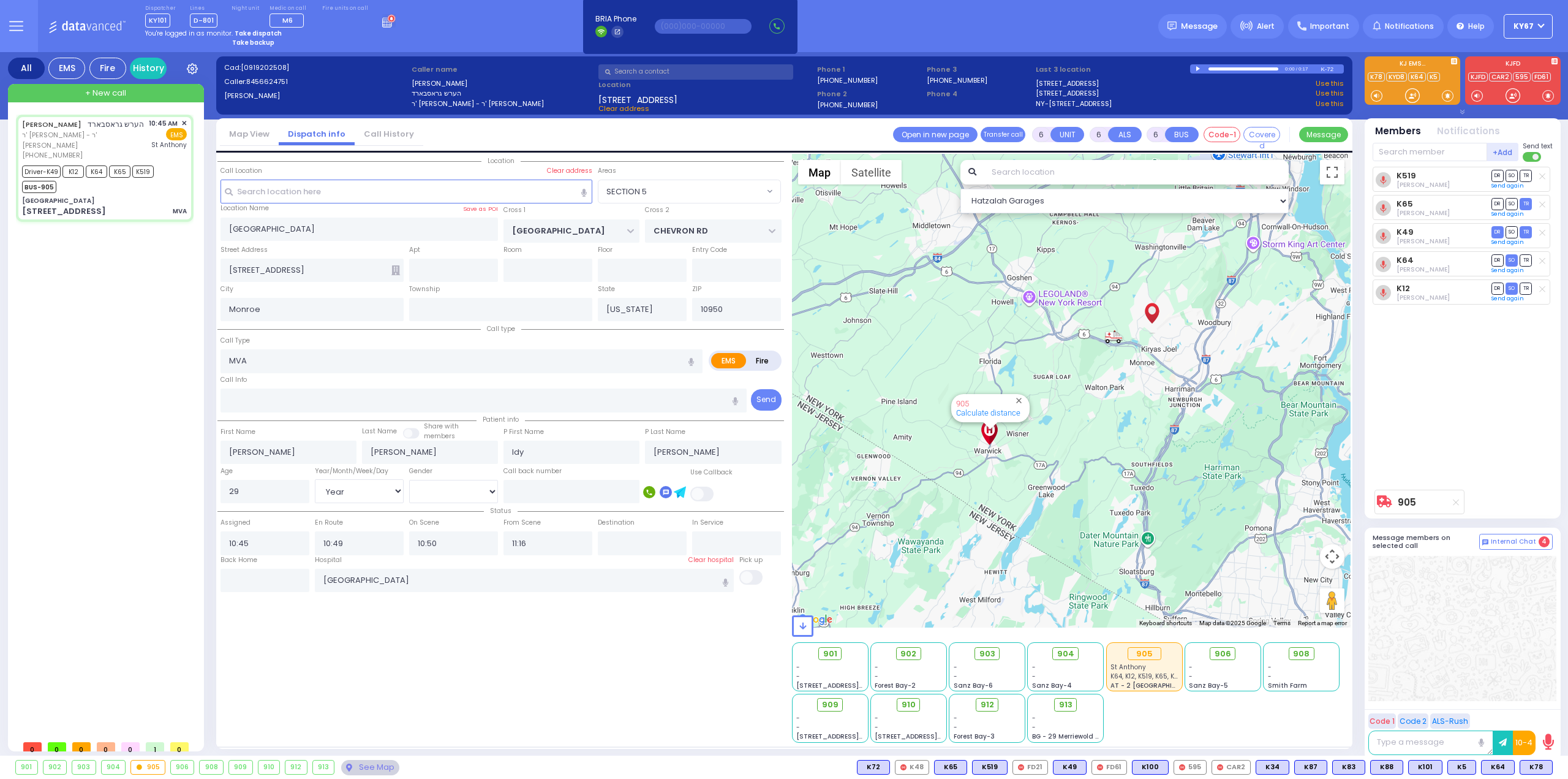
radio input "true"
select select "Year"
select select "[DEMOGRAPHIC_DATA]"
radio input "true"
select select "Year"
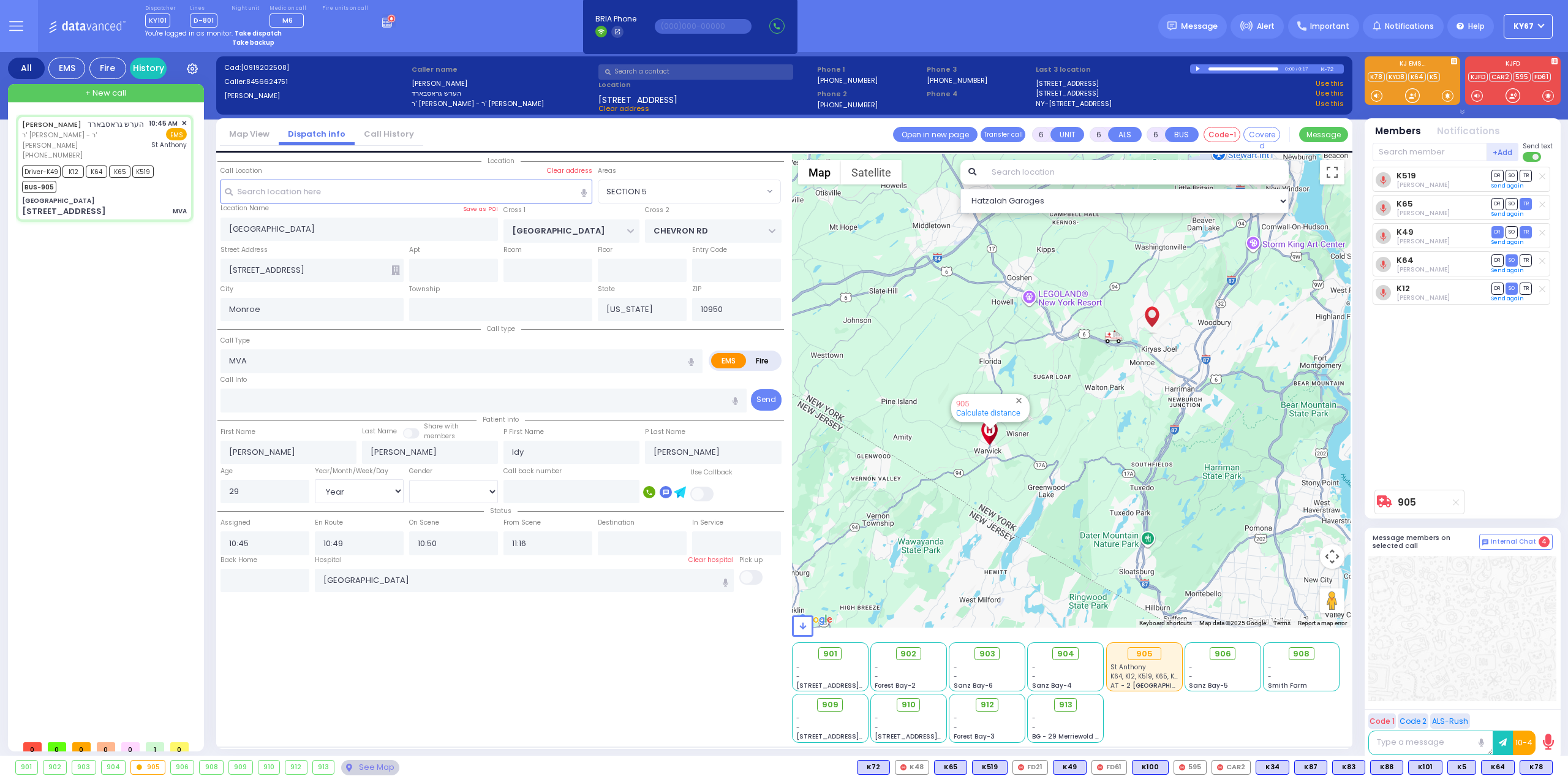
select select "[DEMOGRAPHIC_DATA]"
select select "SECTION 5"
select select "Hatzalah Garages"
select select
radio input "true"
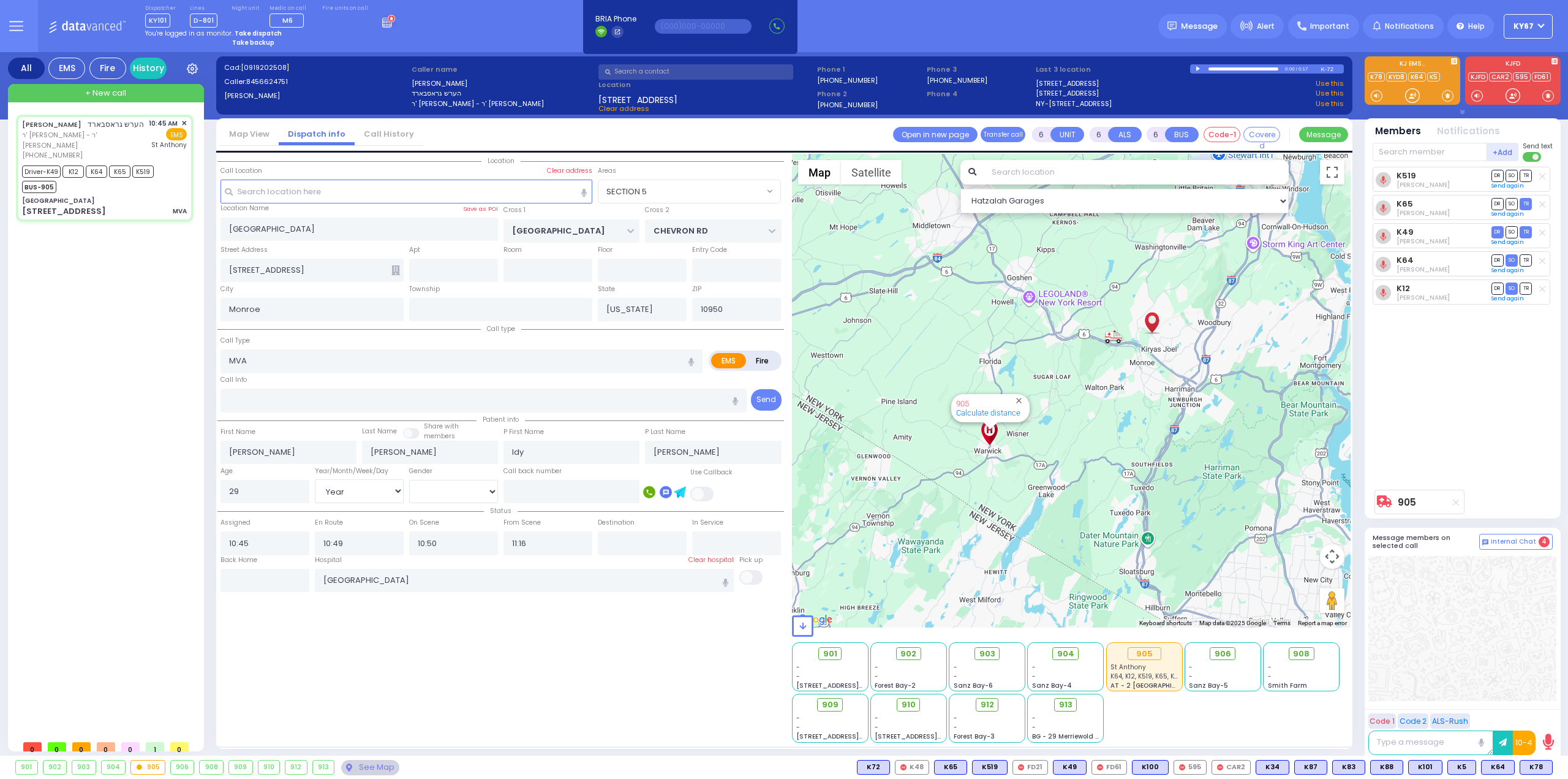
select select "Year"
select select "[DEMOGRAPHIC_DATA]"
type input "11:44"
select select "SECTION 5"
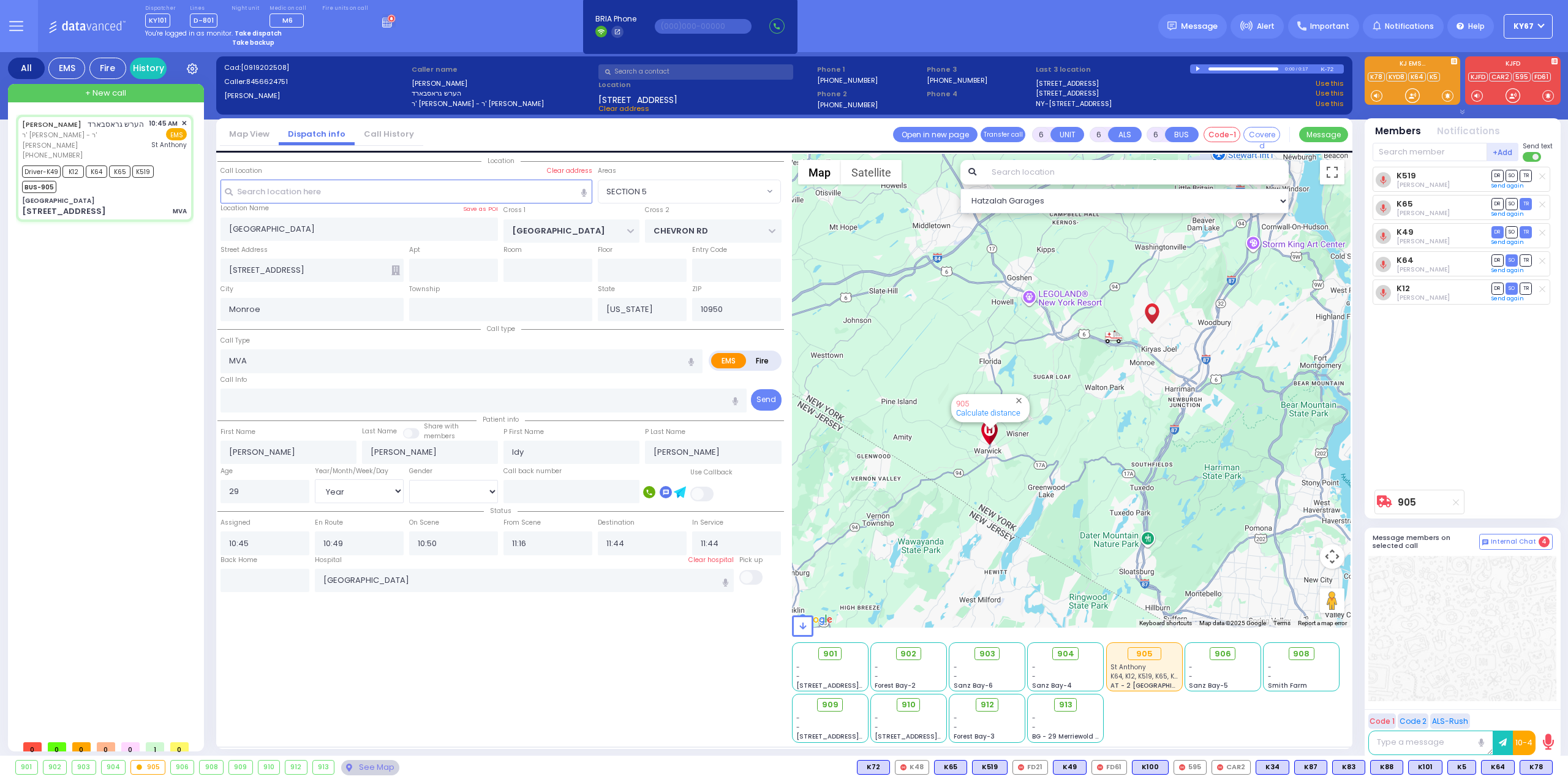
select select "Hatzalah Garages"
